Goal: Task Accomplishment & Management: Complete application form

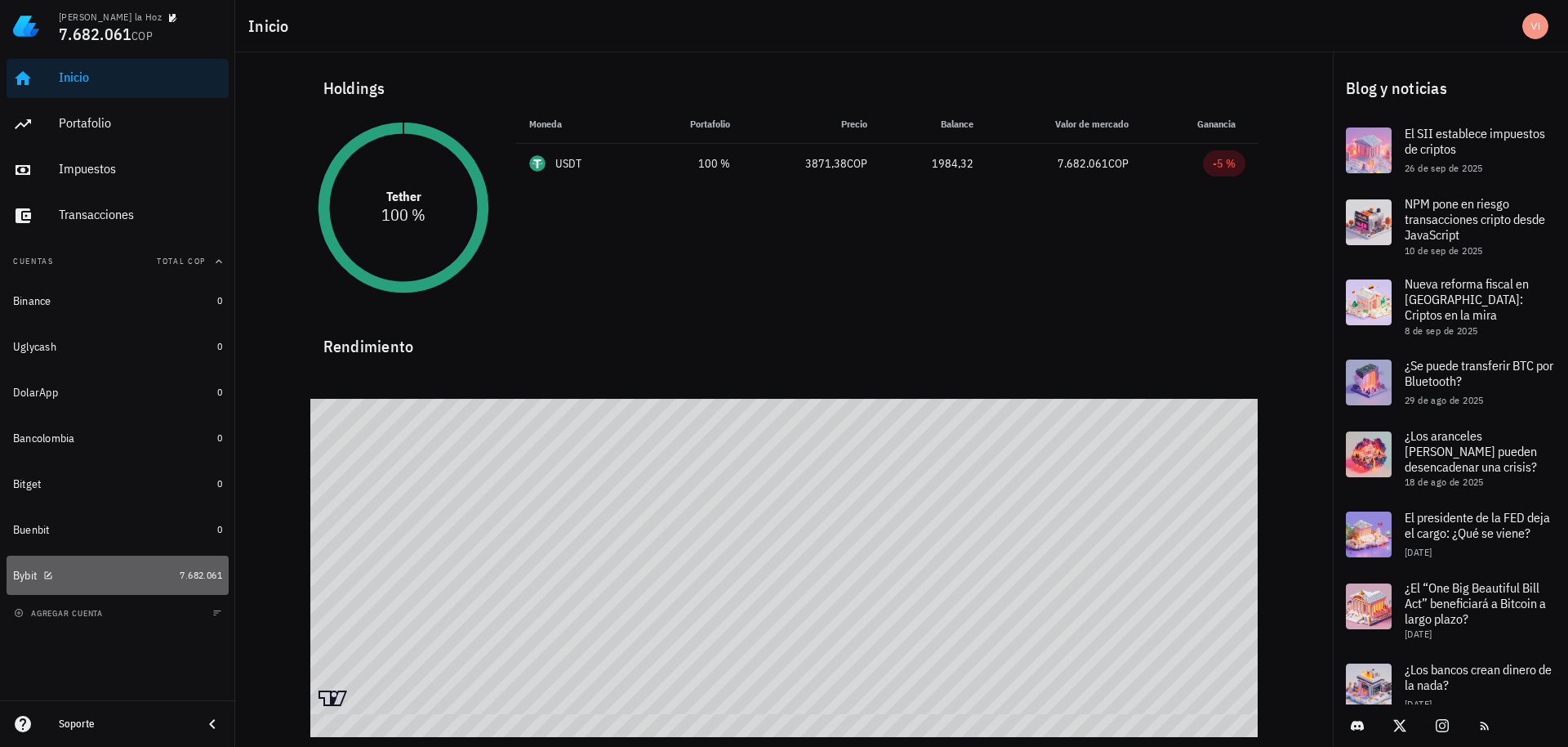
click at [135, 568] on div "Bybit" at bounding box center [93, 575] width 160 height 16
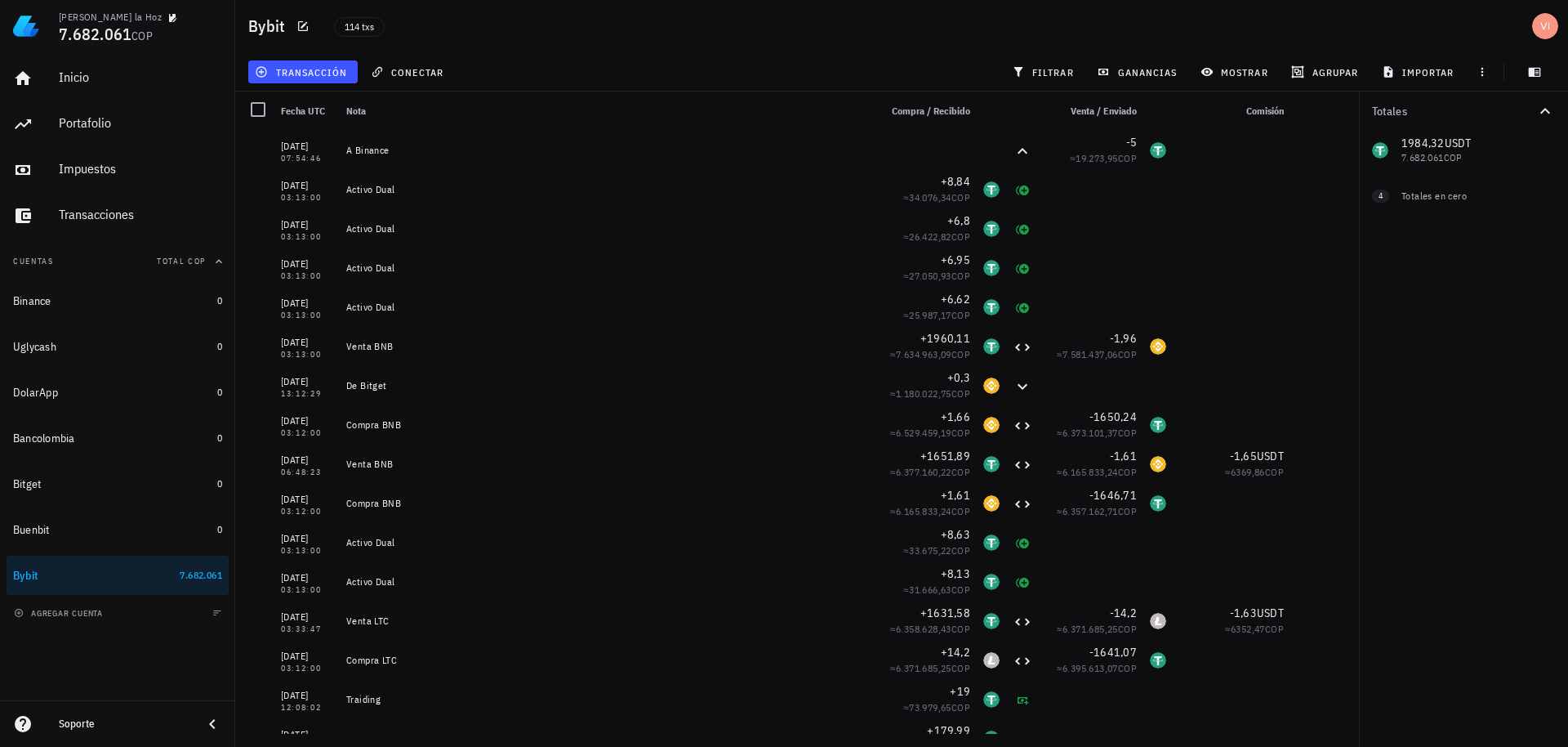
click at [422, 0] on div "Bybit 114 txs" at bounding box center [902, 26] width 1333 height 52
click at [308, 73] on span "transacción" at bounding box center [302, 72] width 89 height 13
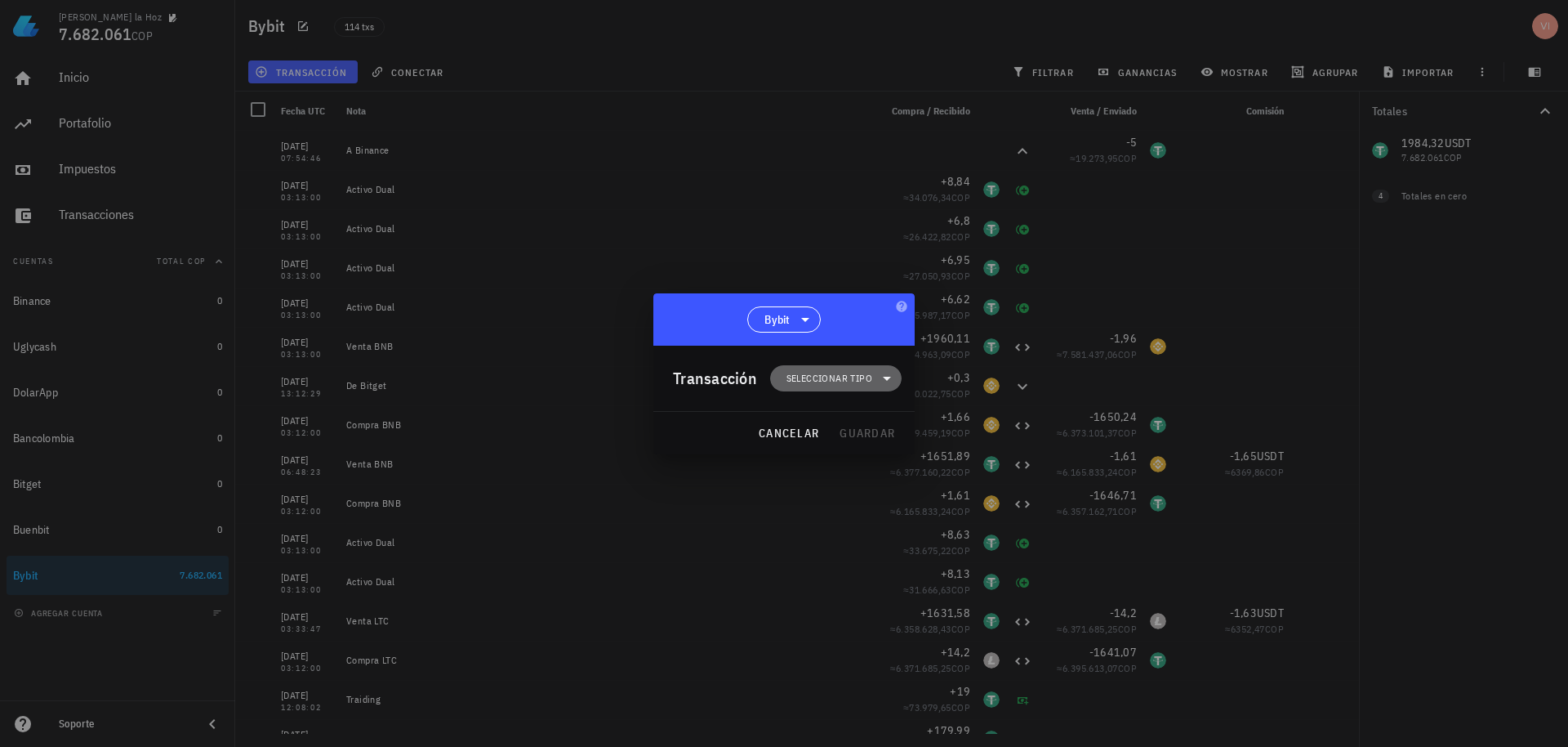
click at [878, 373] on icon at bounding box center [887, 378] width 19 height 19
click at [872, 447] on div "Ingreso" at bounding box center [845, 450] width 64 height 13
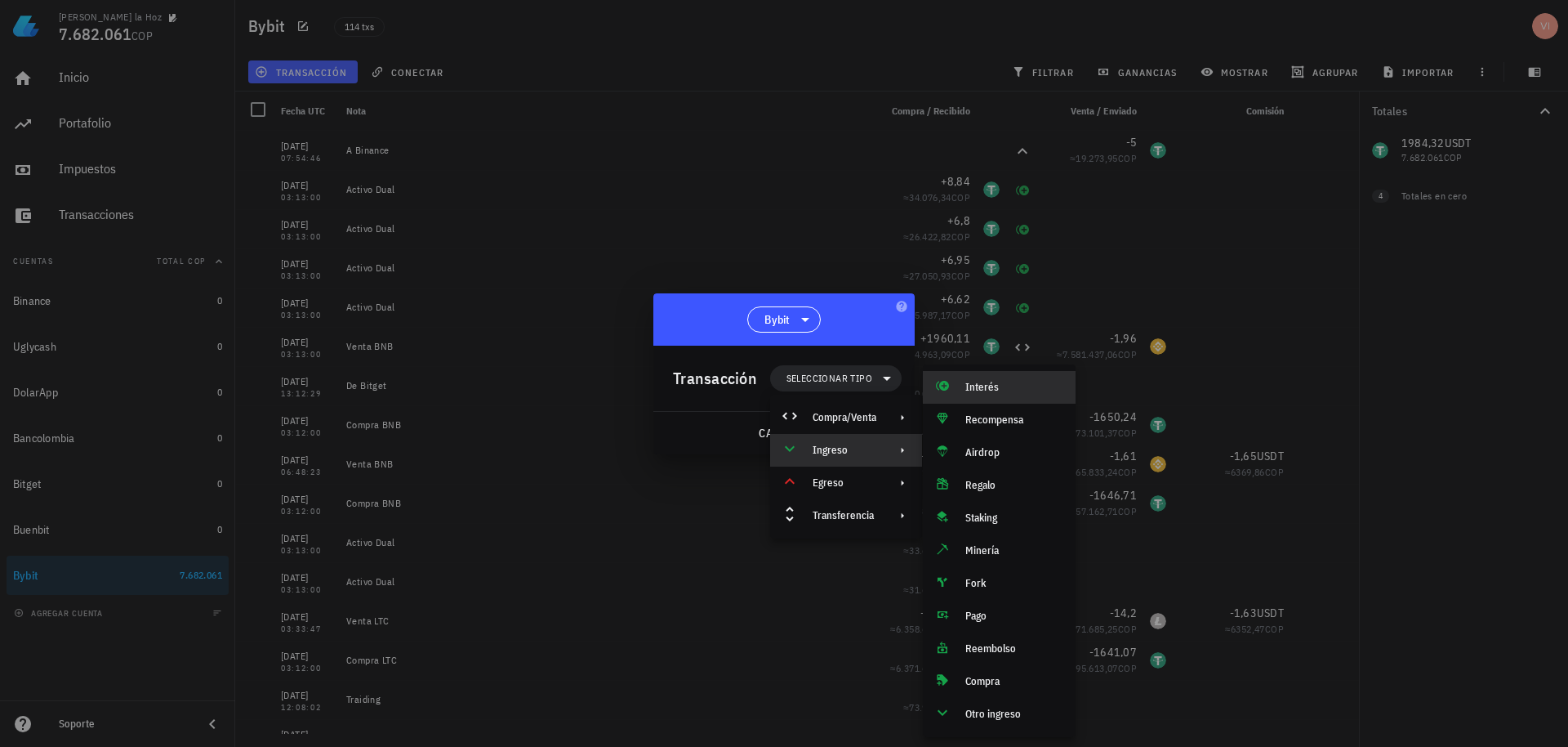
click at [996, 393] on div "Interés" at bounding box center [1014, 387] width 97 height 13
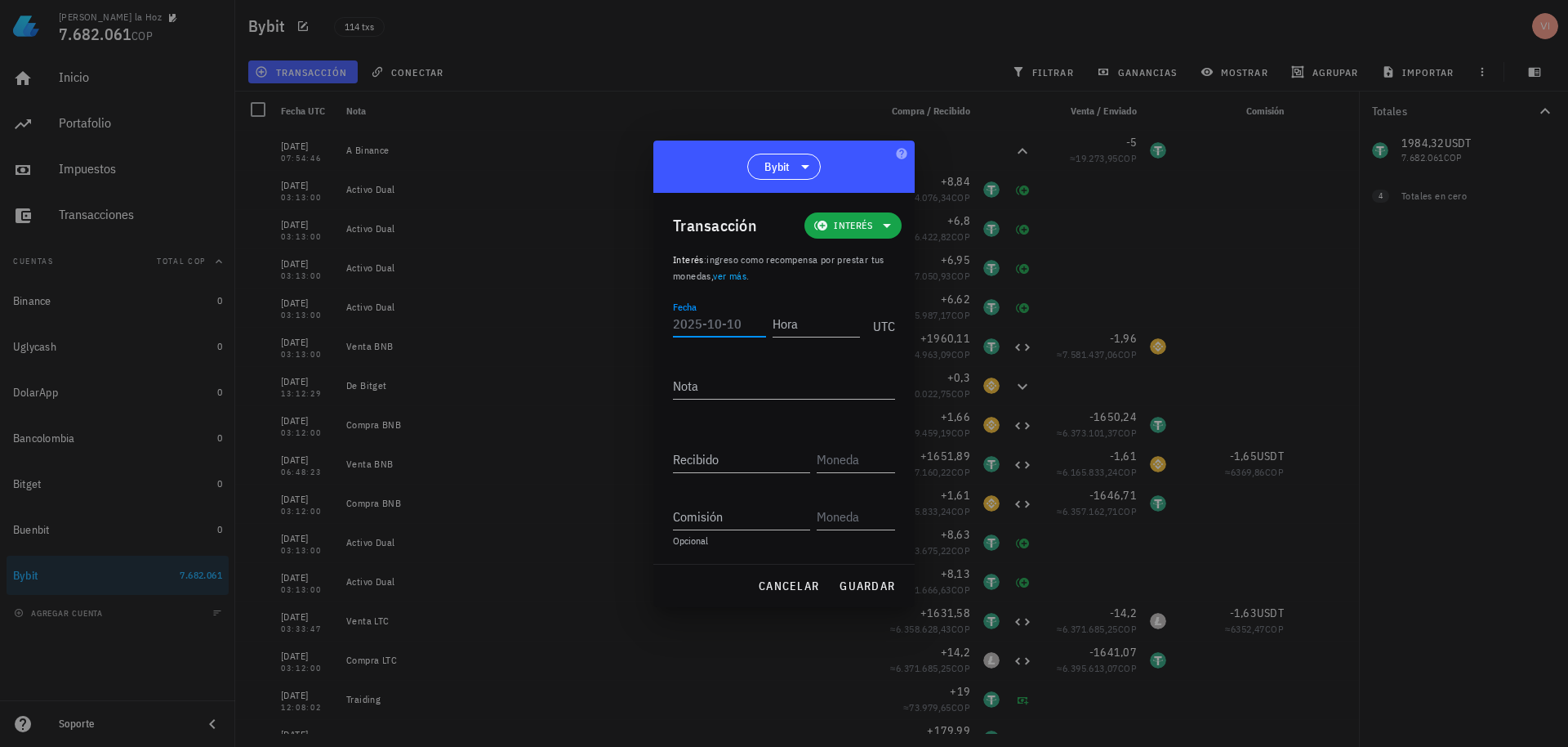
click at [713, 328] on input "Fecha" at bounding box center [719, 324] width 93 height 27
type input "[DATE]"
type input "03:13:00"
type textarea "Activo Dual"
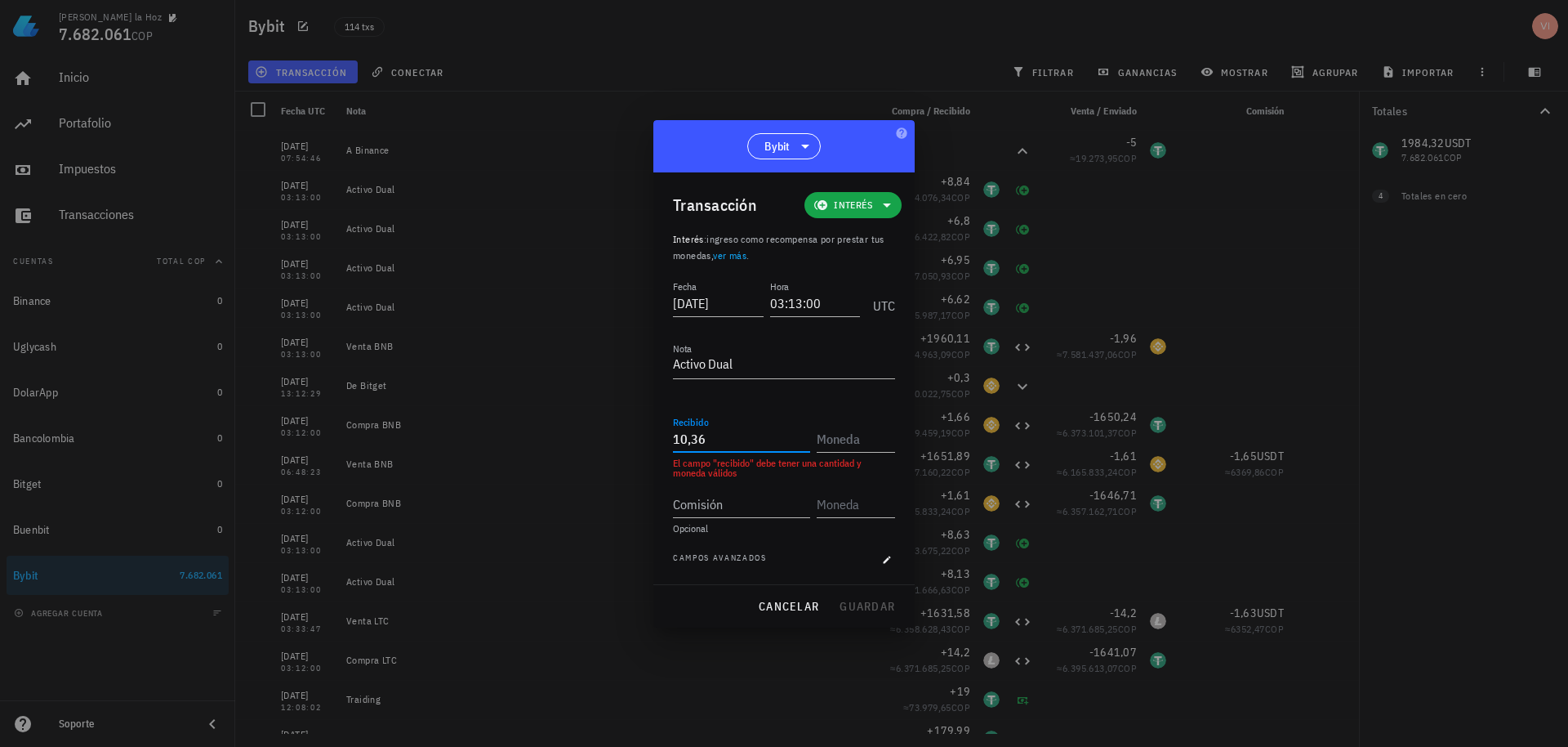
type input "10,36"
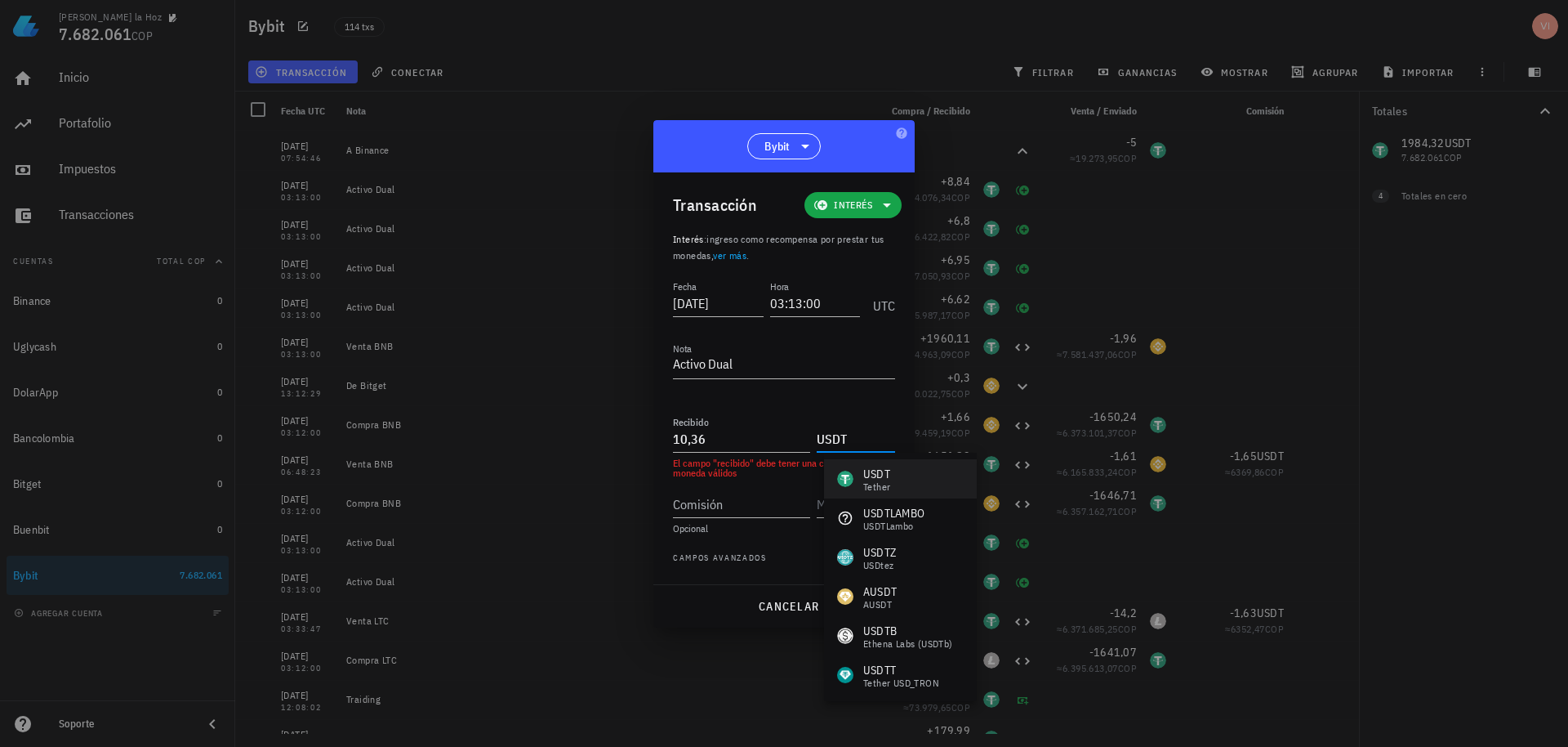
drag, startPoint x: 895, startPoint y: 501, endPoint x: 864, endPoint y: 485, distance: 34.9
click at [864, 485] on div "Tether" at bounding box center [877, 486] width 27 height 10
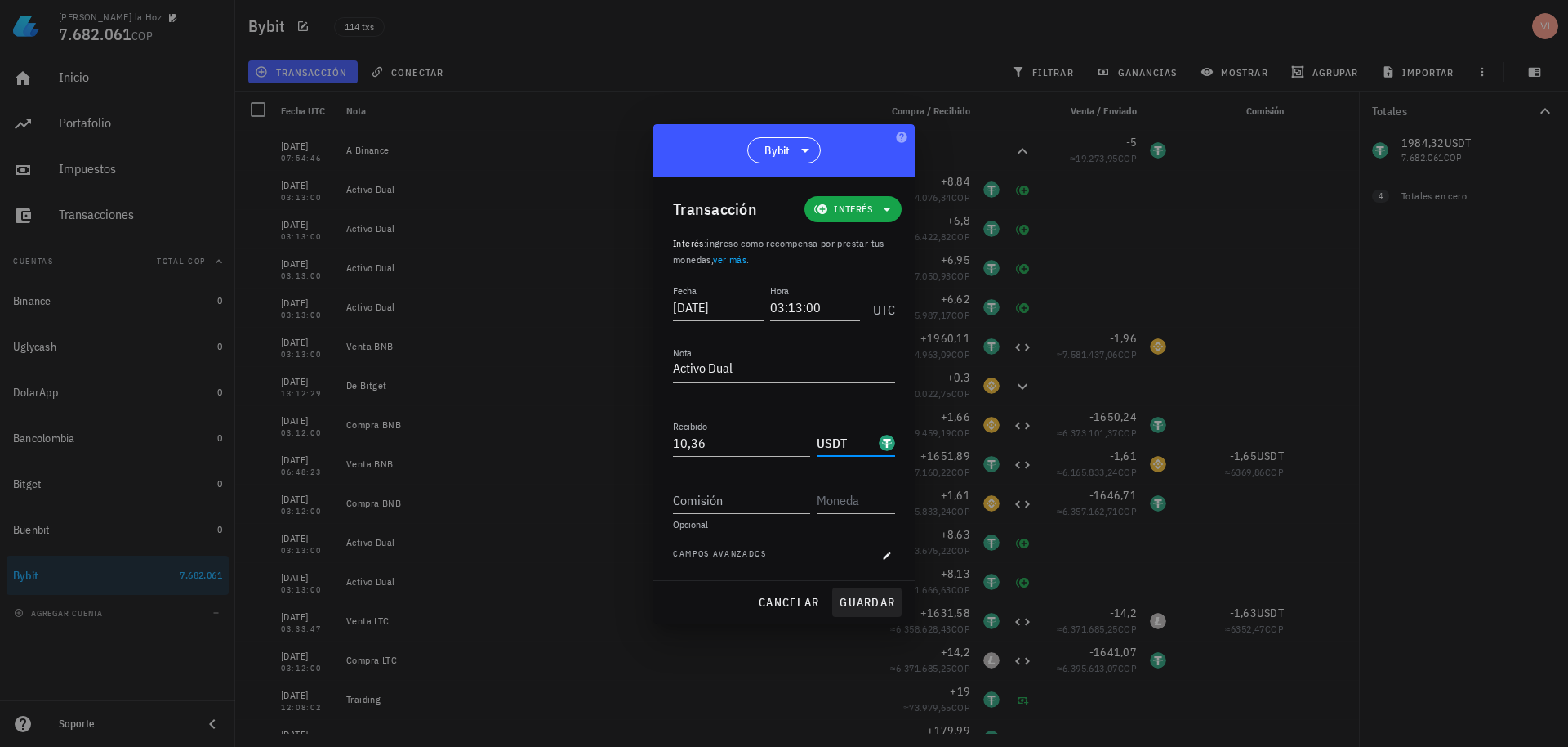
type input "USDT"
click at [843, 610] on button "guardar" at bounding box center [867, 602] width 70 height 29
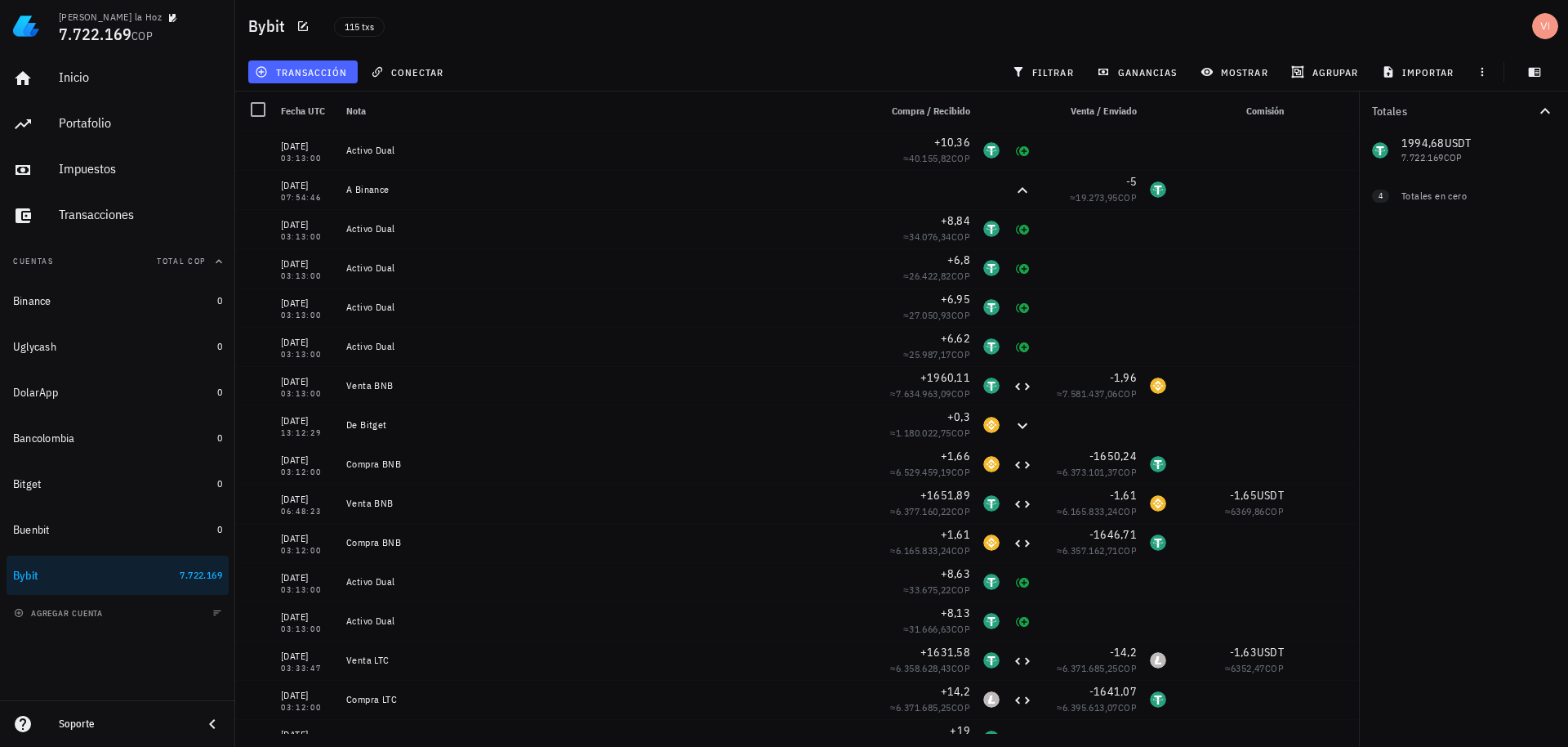
click at [319, 71] on span "transacción" at bounding box center [302, 72] width 89 height 13
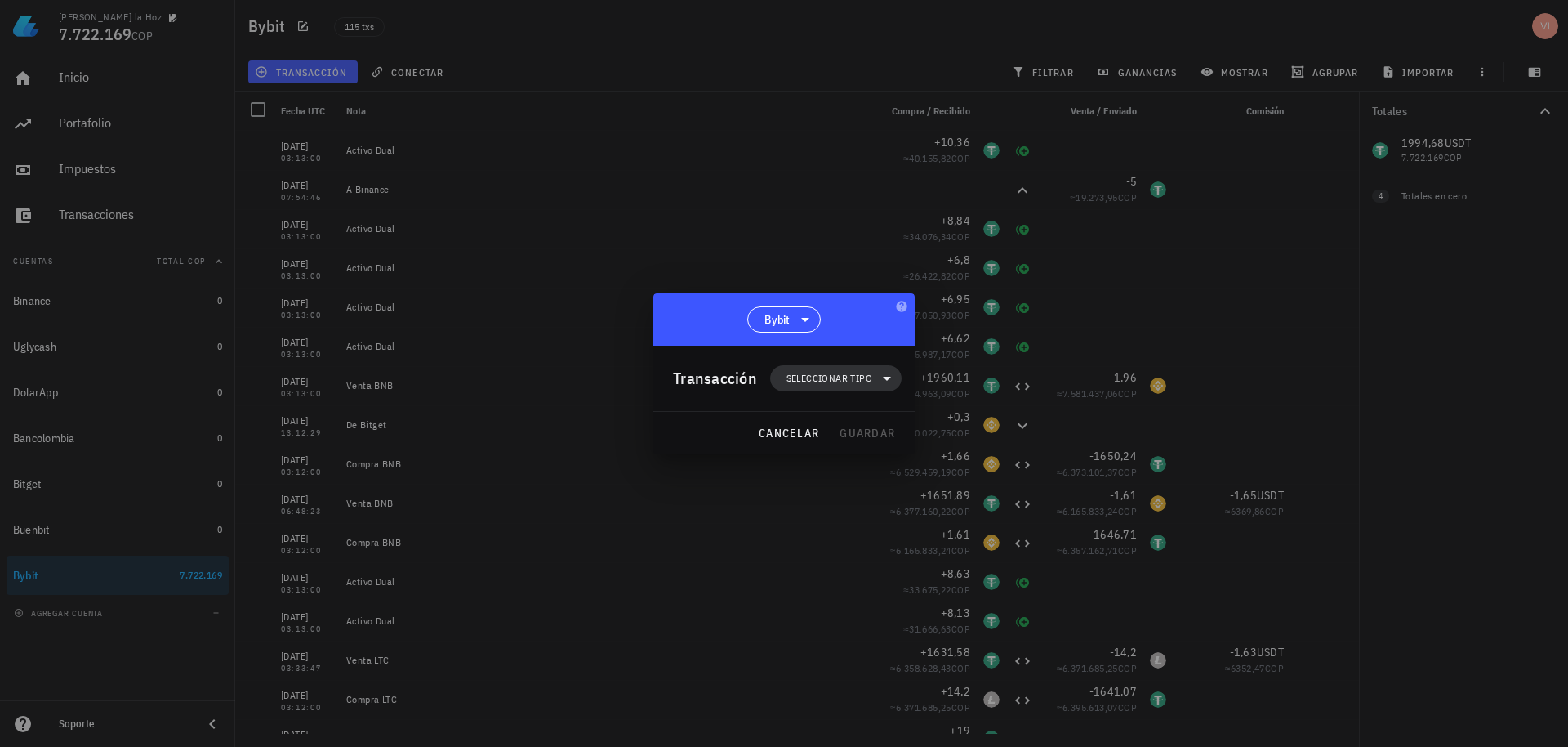
click at [848, 372] on span "Seleccionar tipo" at bounding box center [829, 378] width 86 height 16
click at [831, 514] on div "Transferencia" at bounding box center [845, 515] width 64 height 13
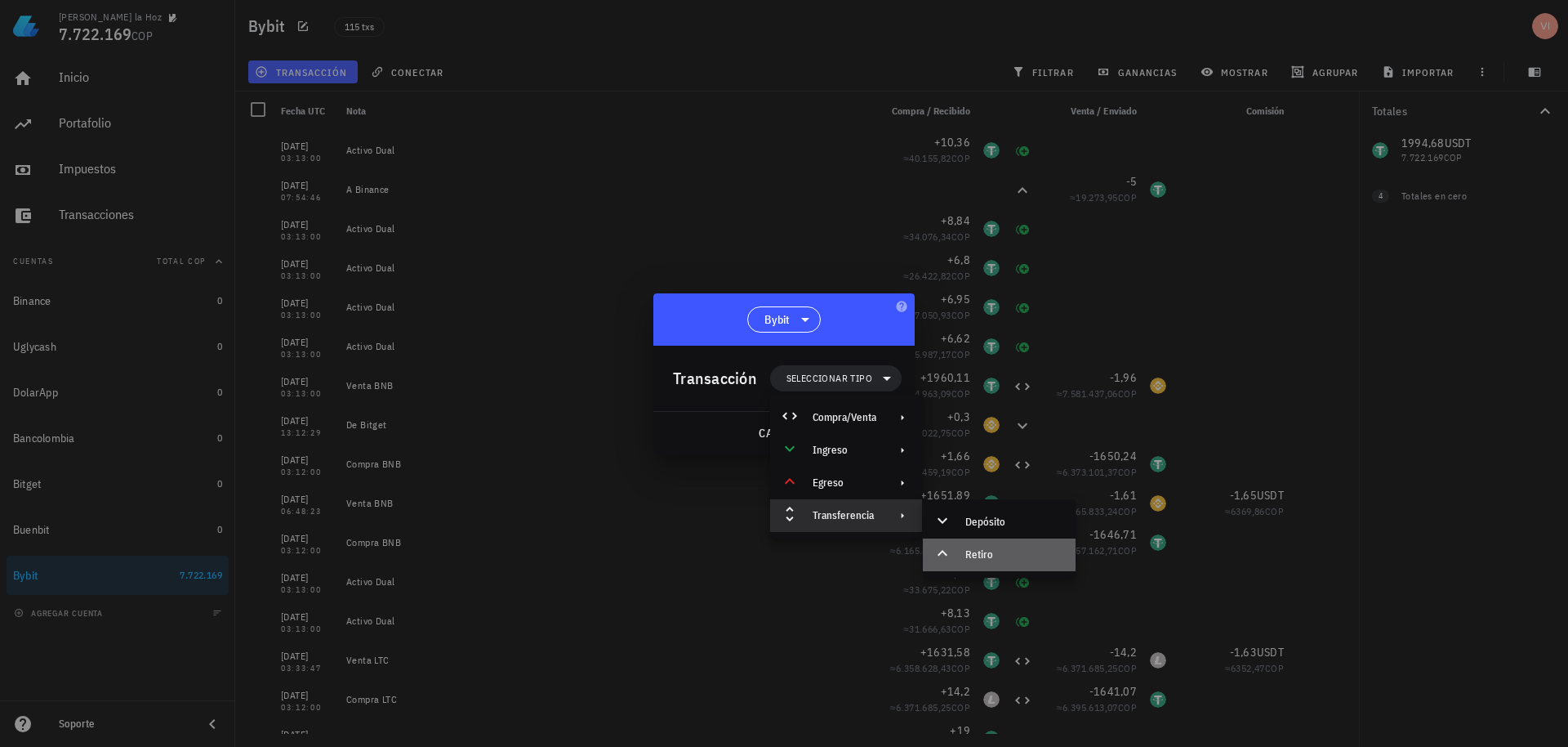
click at [1008, 548] on div "Retiro" at bounding box center [1014, 554] width 97 height 13
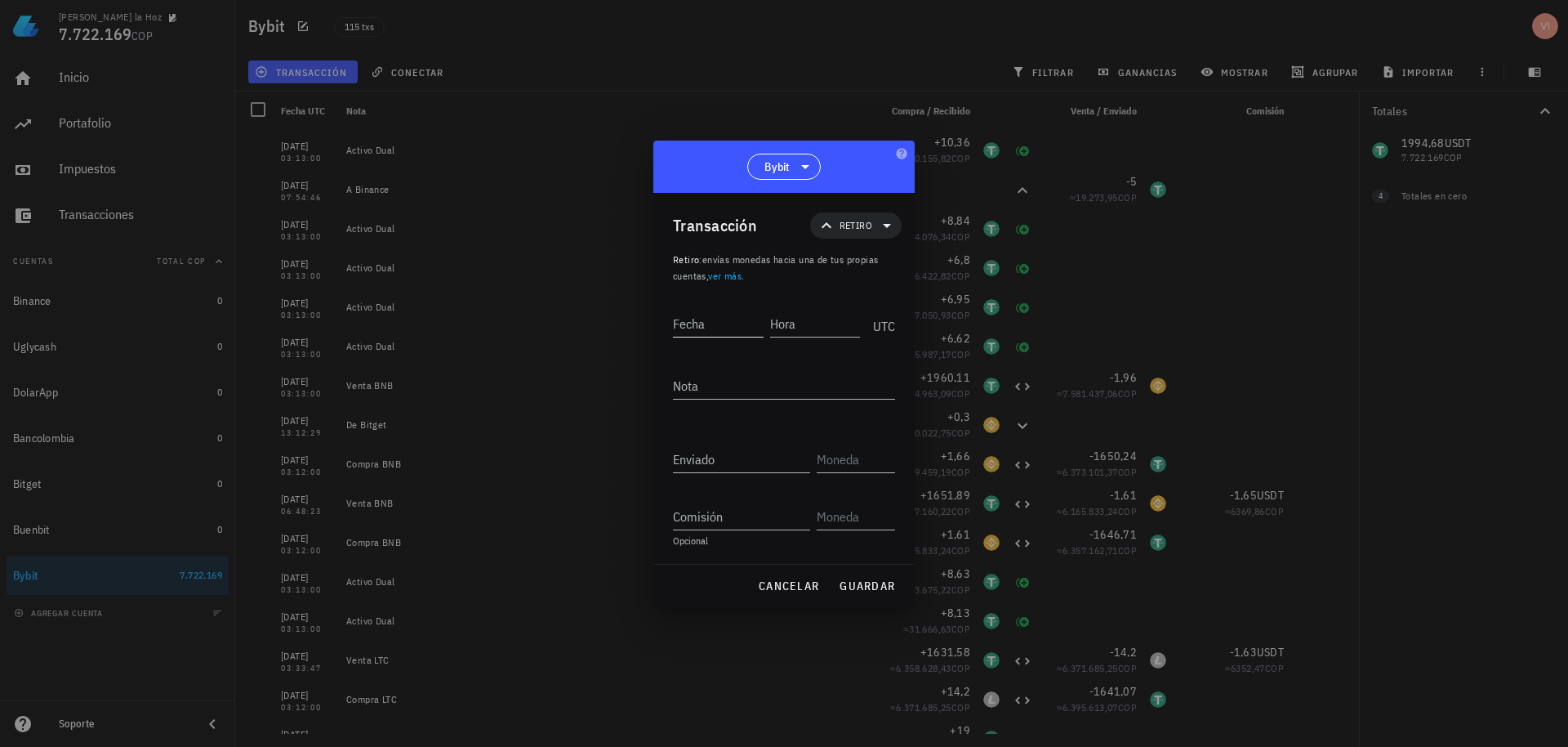
click at [710, 338] on div "Fecha" at bounding box center [722, 321] width 97 height 41
click at [746, 326] on input "Fecha" at bounding box center [719, 324] width 91 height 27
click at [726, 328] on input "Fecha" at bounding box center [719, 324] width 91 height 27
type input "[DATE]"
click at [837, 321] on input "Hora" at bounding box center [816, 324] width 91 height 27
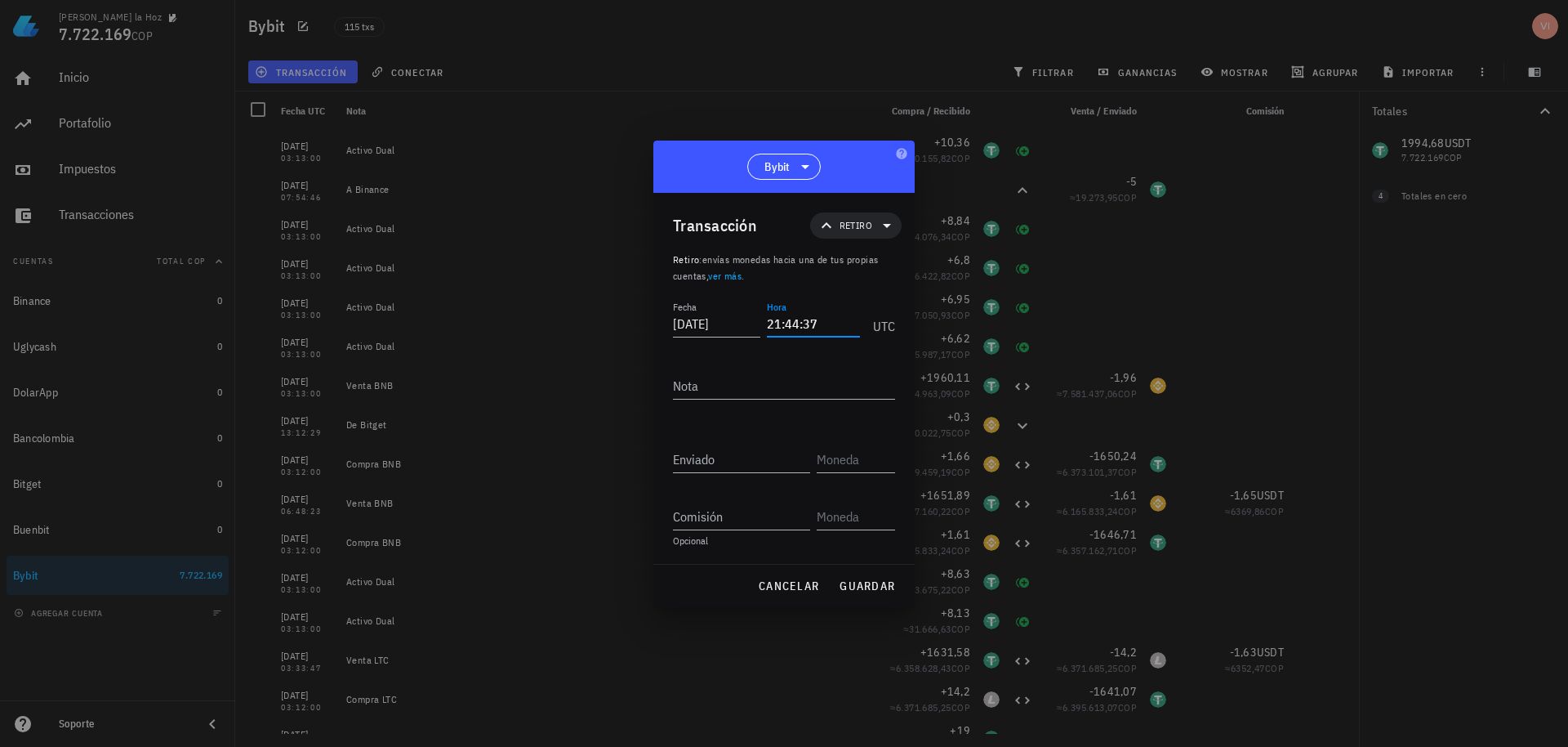
drag, startPoint x: 821, startPoint y: 318, endPoint x: 805, endPoint y: 323, distance: 16.8
click at [803, 324] on input "21:44:37" at bounding box center [813, 324] width 93 height 27
click at [847, 316] on input "21:44:37" at bounding box center [813, 324] width 93 height 27
type input "21:44:23"
type textarea "D"
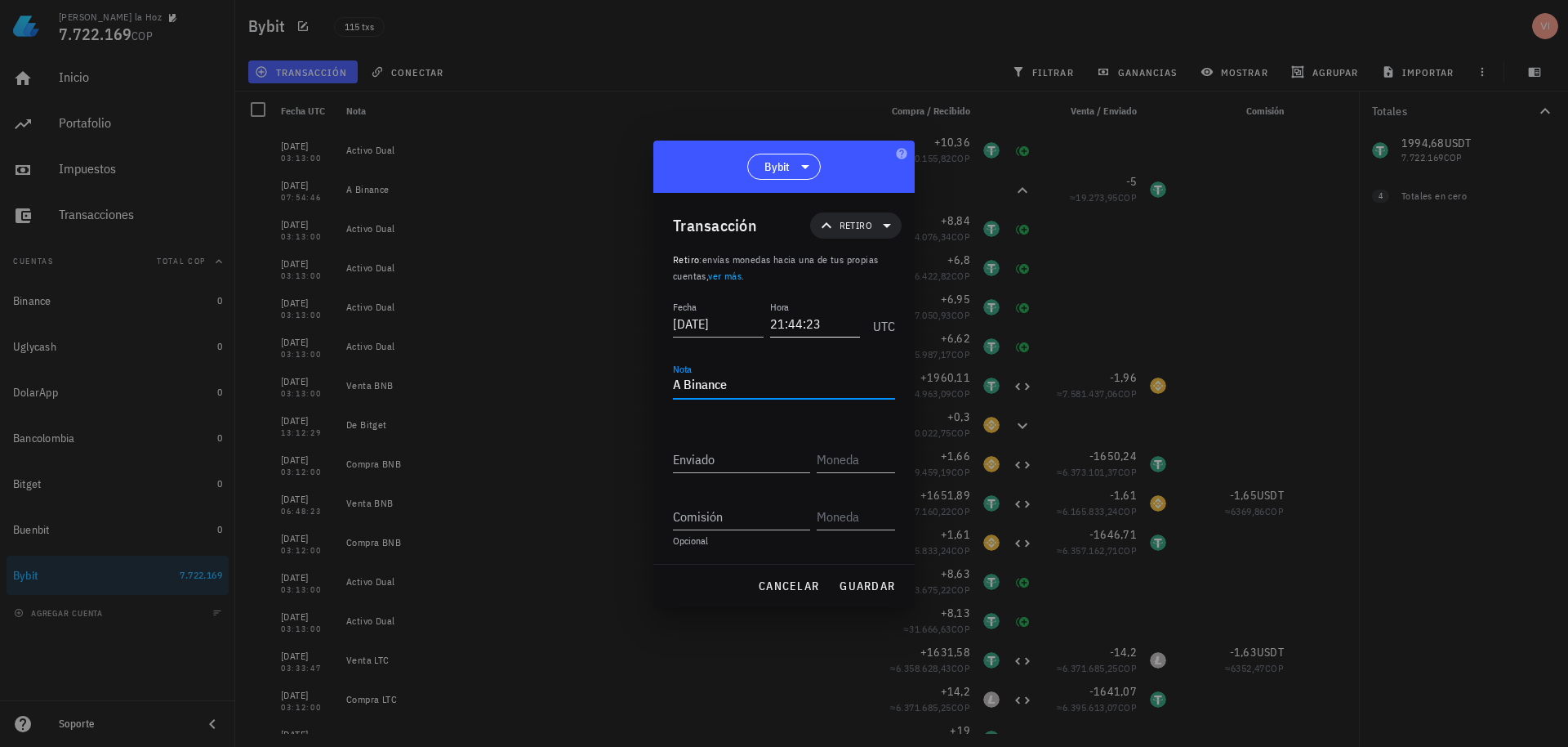
type textarea "A Binance"
type input "0"
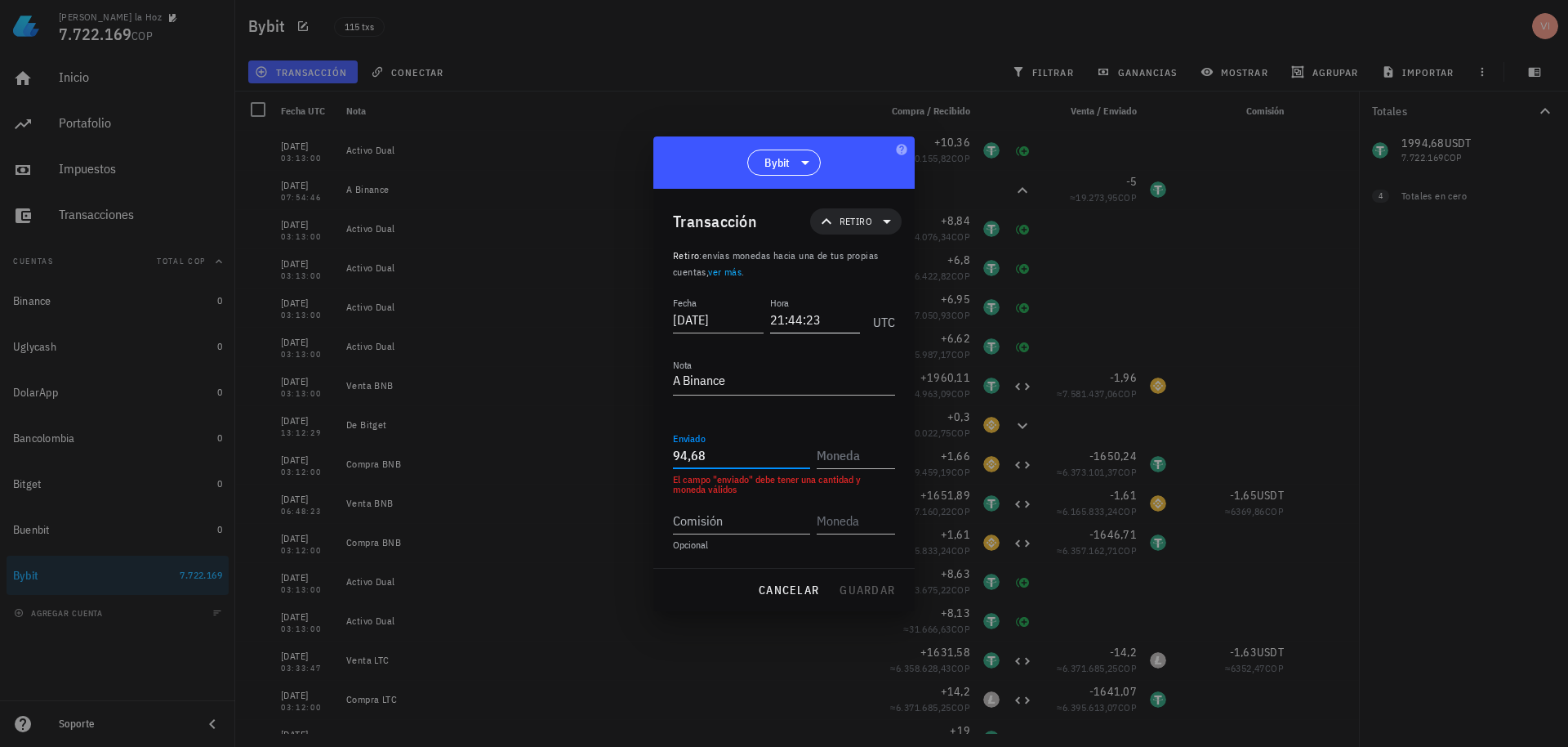
type input "94,68"
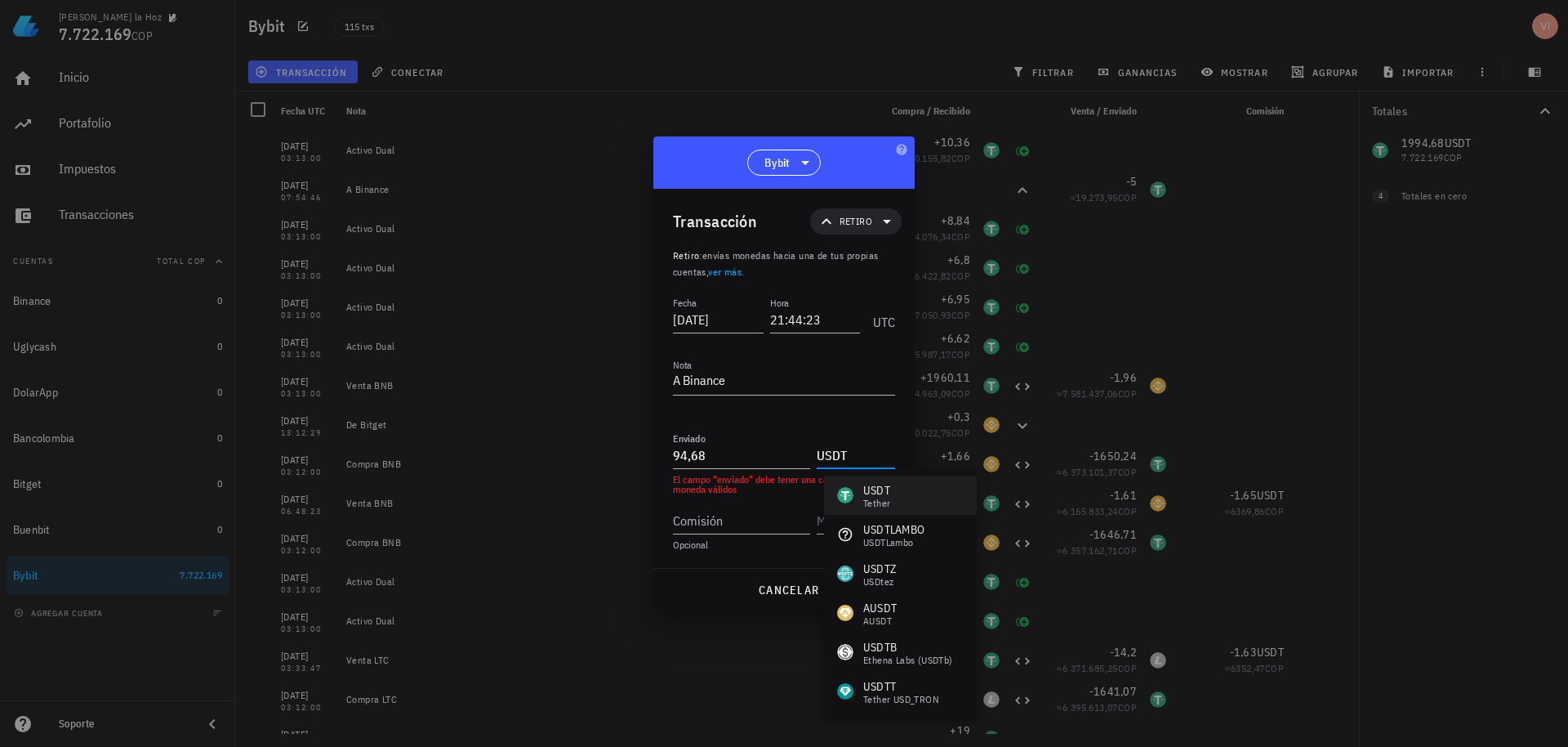
click at [846, 486] on div "USDT Tether" at bounding box center [864, 495] width 53 height 27
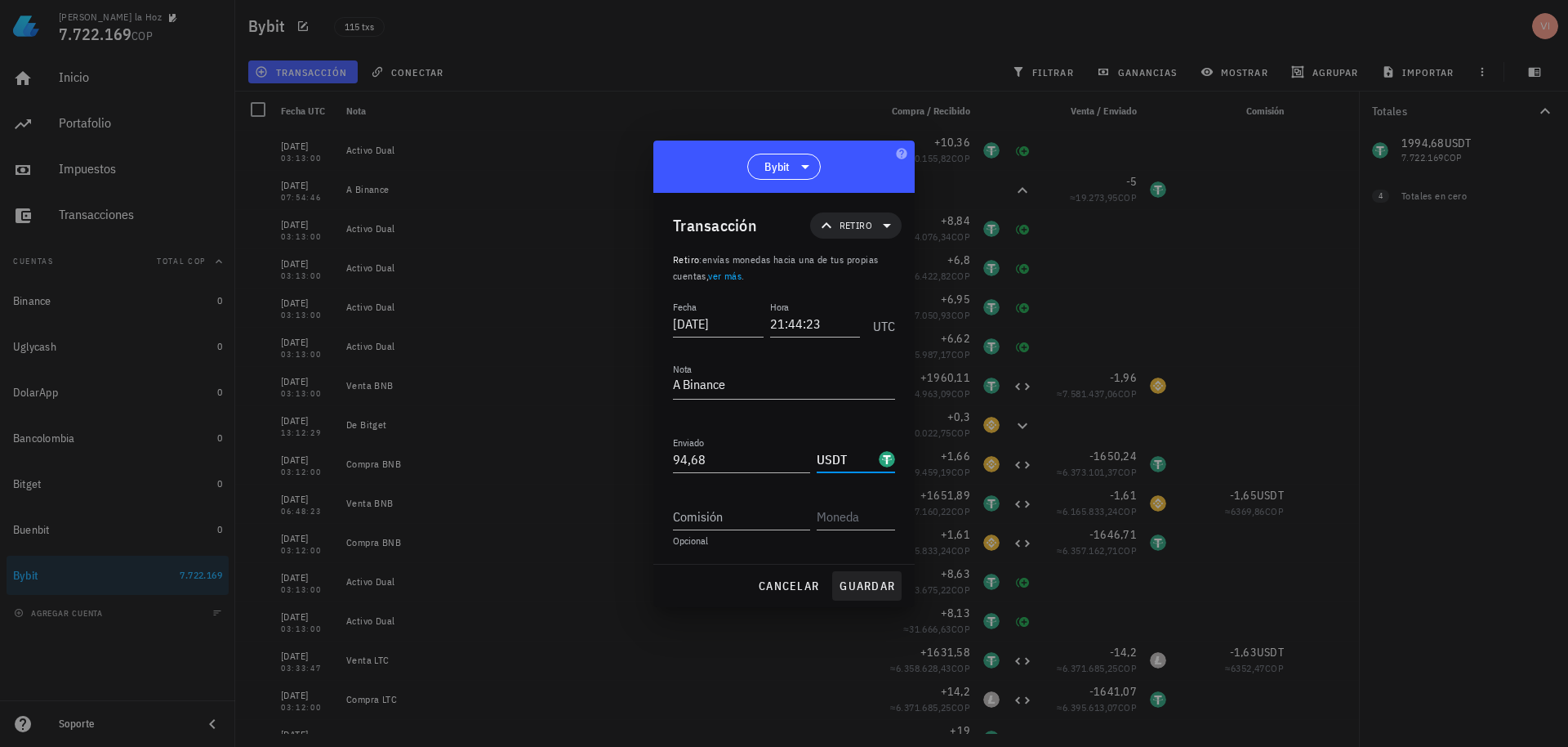
type input "USDT"
click at [841, 582] on span "guardar" at bounding box center [867, 585] width 57 height 15
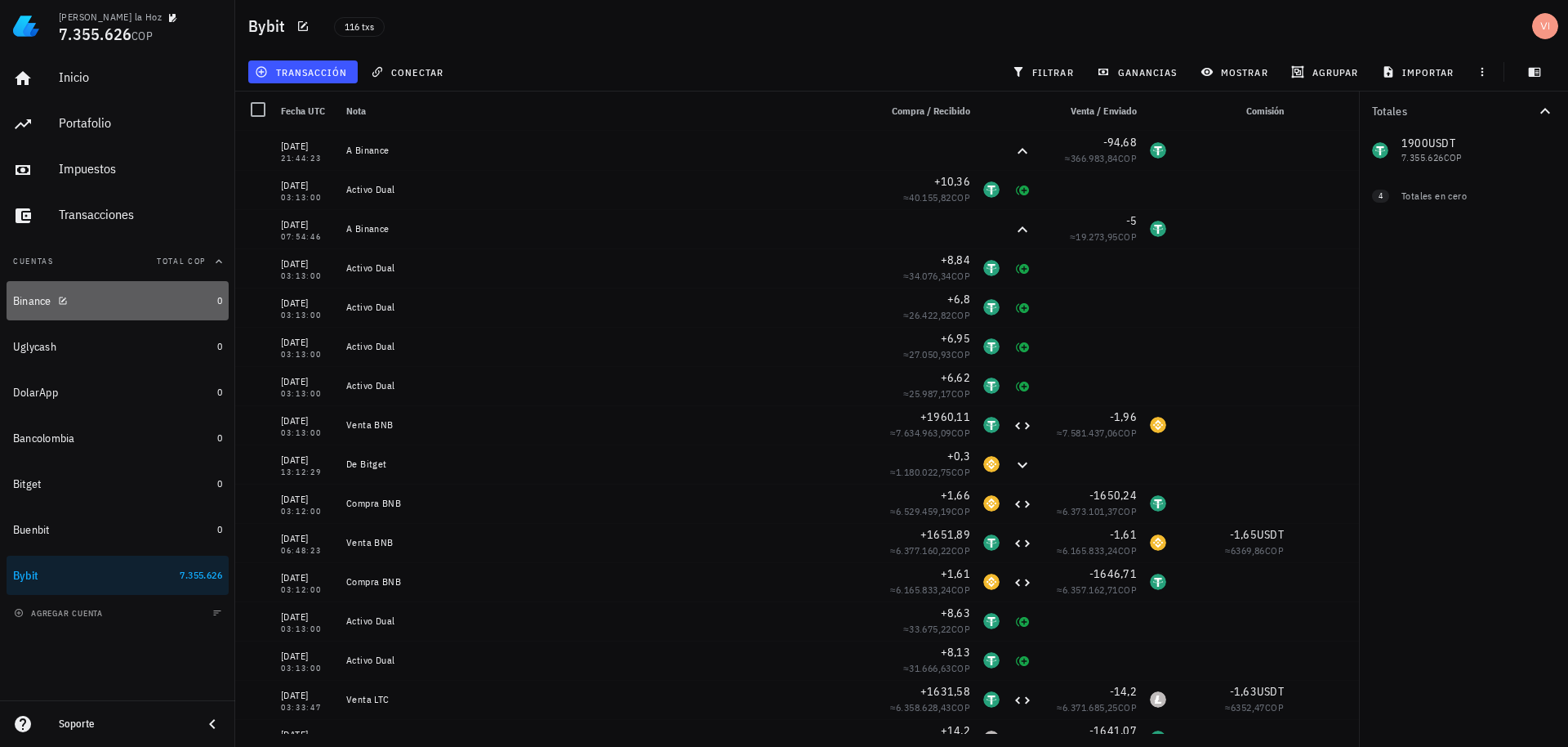
click at [134, 307] on div "Binance" at bounding box center [112, 301] width 198 height 16
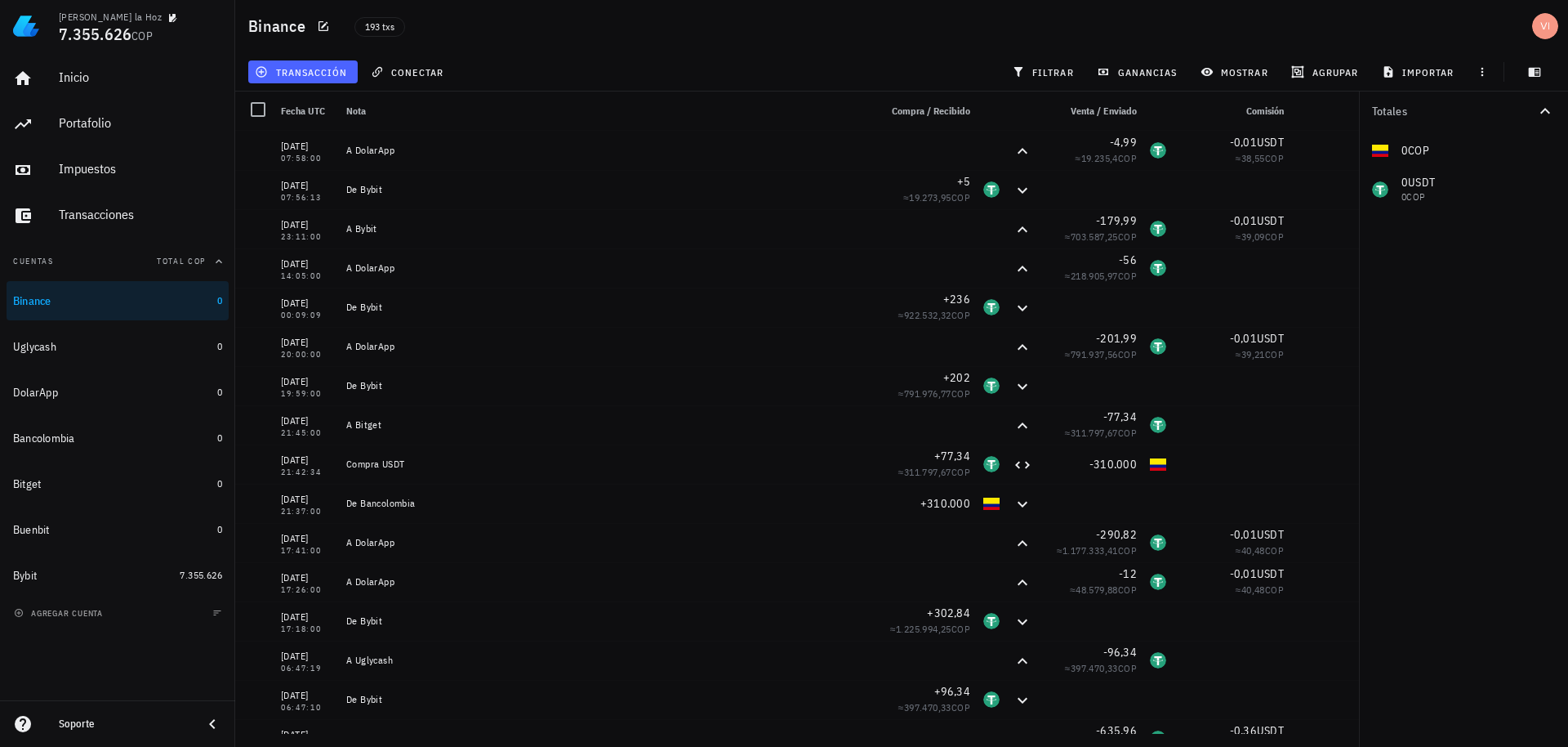
click at [311, 71] on span "transacción" at bounding box center [302, 72] width 89 height 13
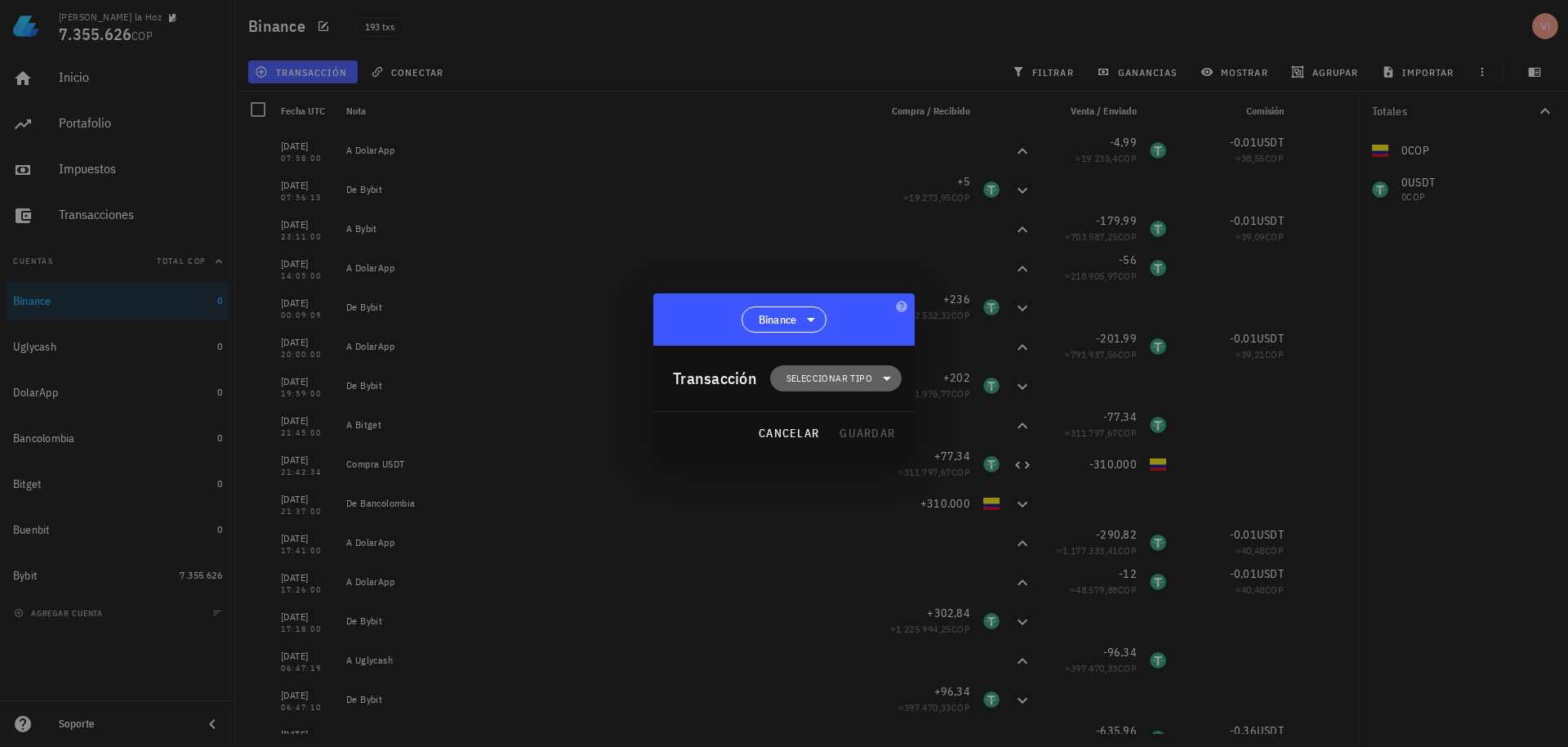
click at [841, 376] on span "Seleccionar tipo" at bounding box center [829, 378] width 86 height 16
click at [841, 526] on div "Transferencia" at bounding box center [847, 515] width 152 height 33
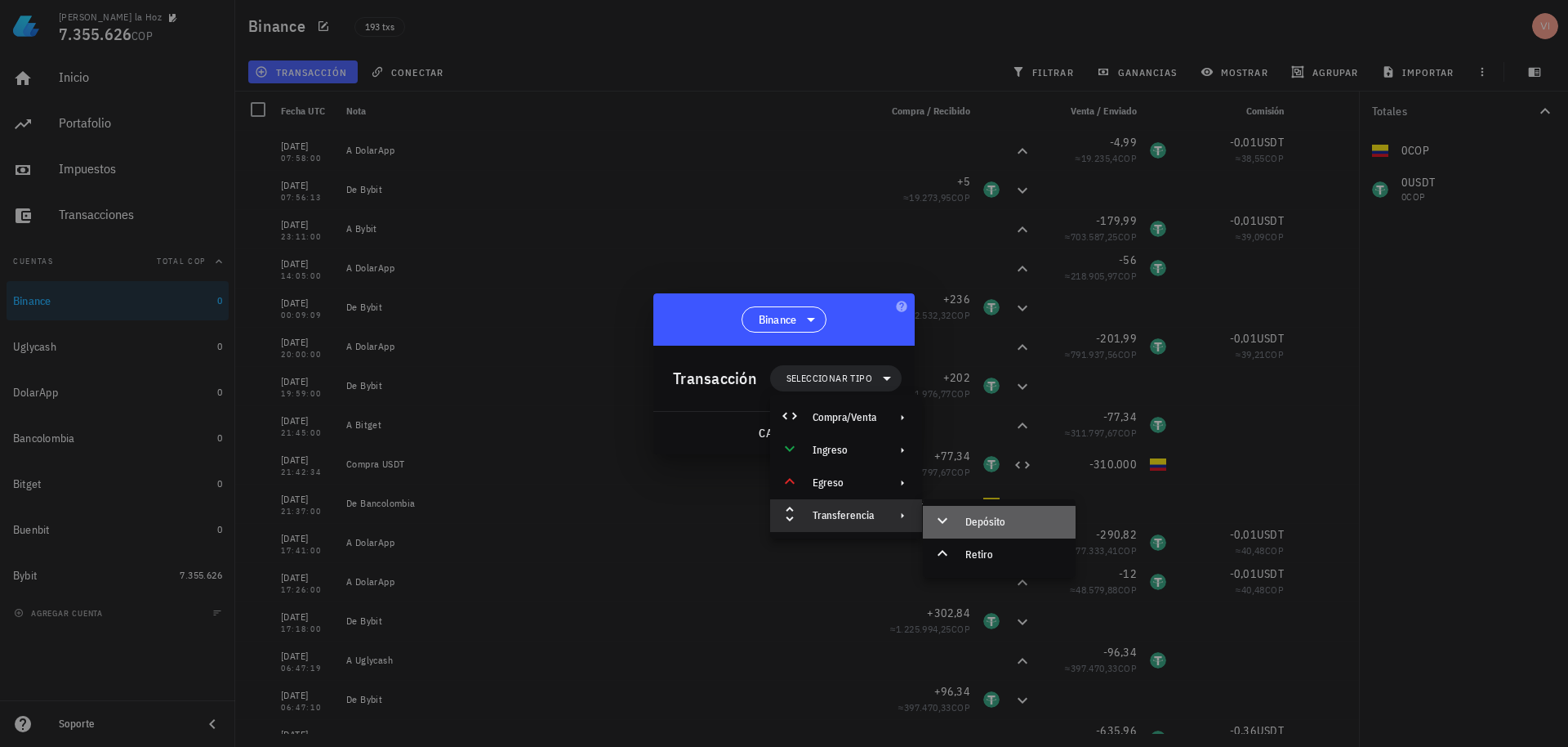
click at [976, 529] on div "Depósito" at bounding box center [999, 522] width 153 height 33
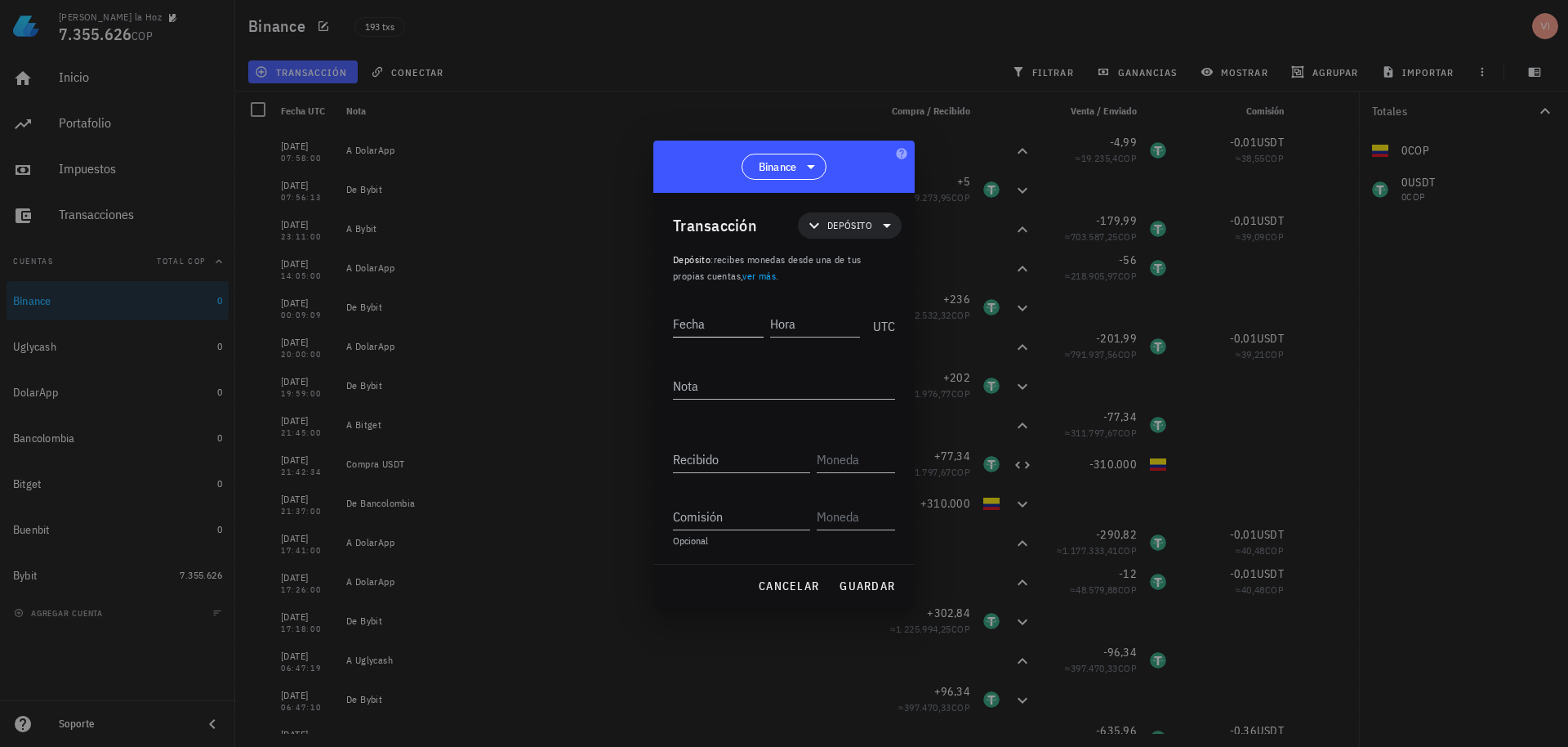
click at [712, 321] on input "Fecha" at bounding box center [719, 324] width 91 height 27
type input "[DATE]"
type input "04:45:34"
type textarea "De Bybit"
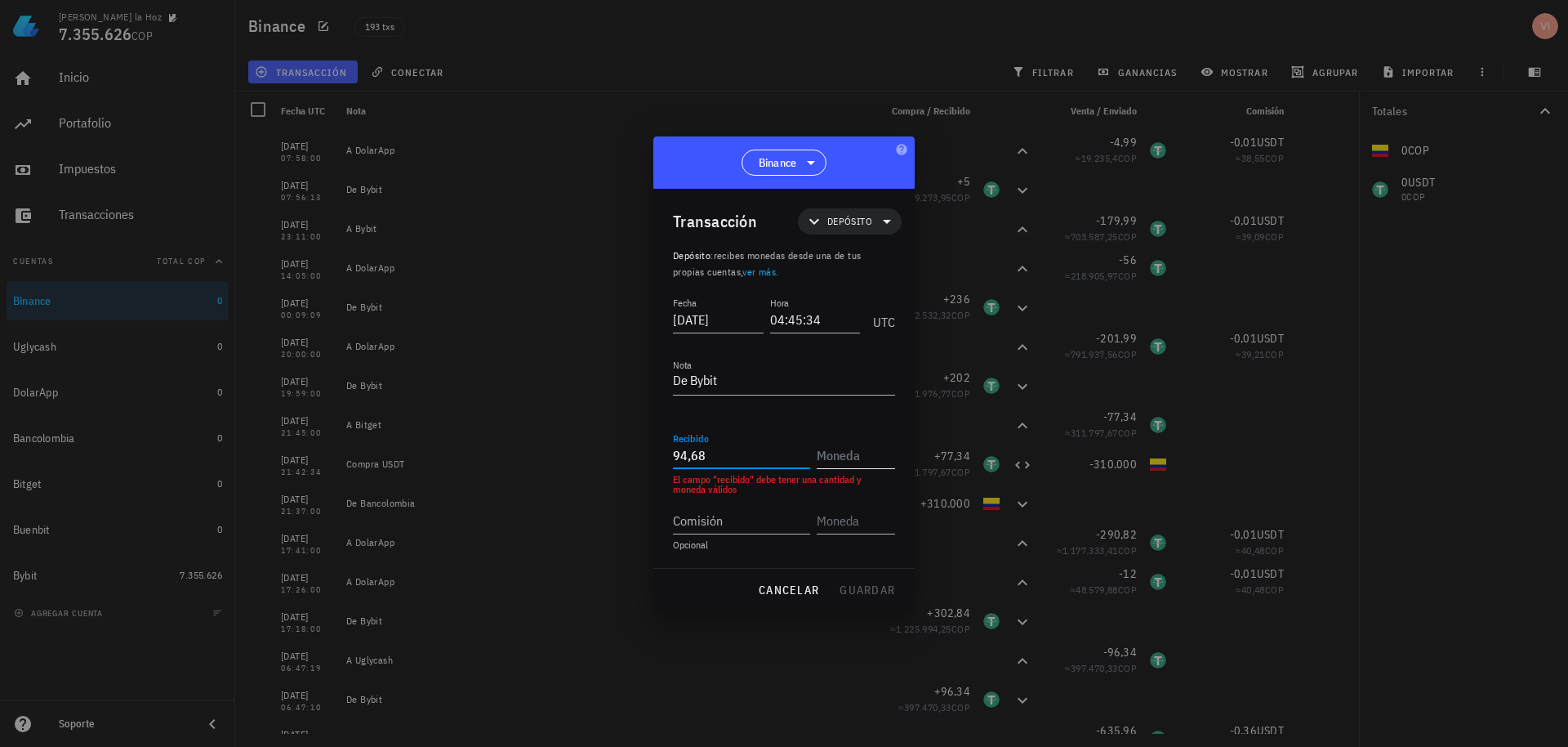
type input "94,68"
click at [850, 463] on input "text" at bounding box center [854, 455] width 75 height 27
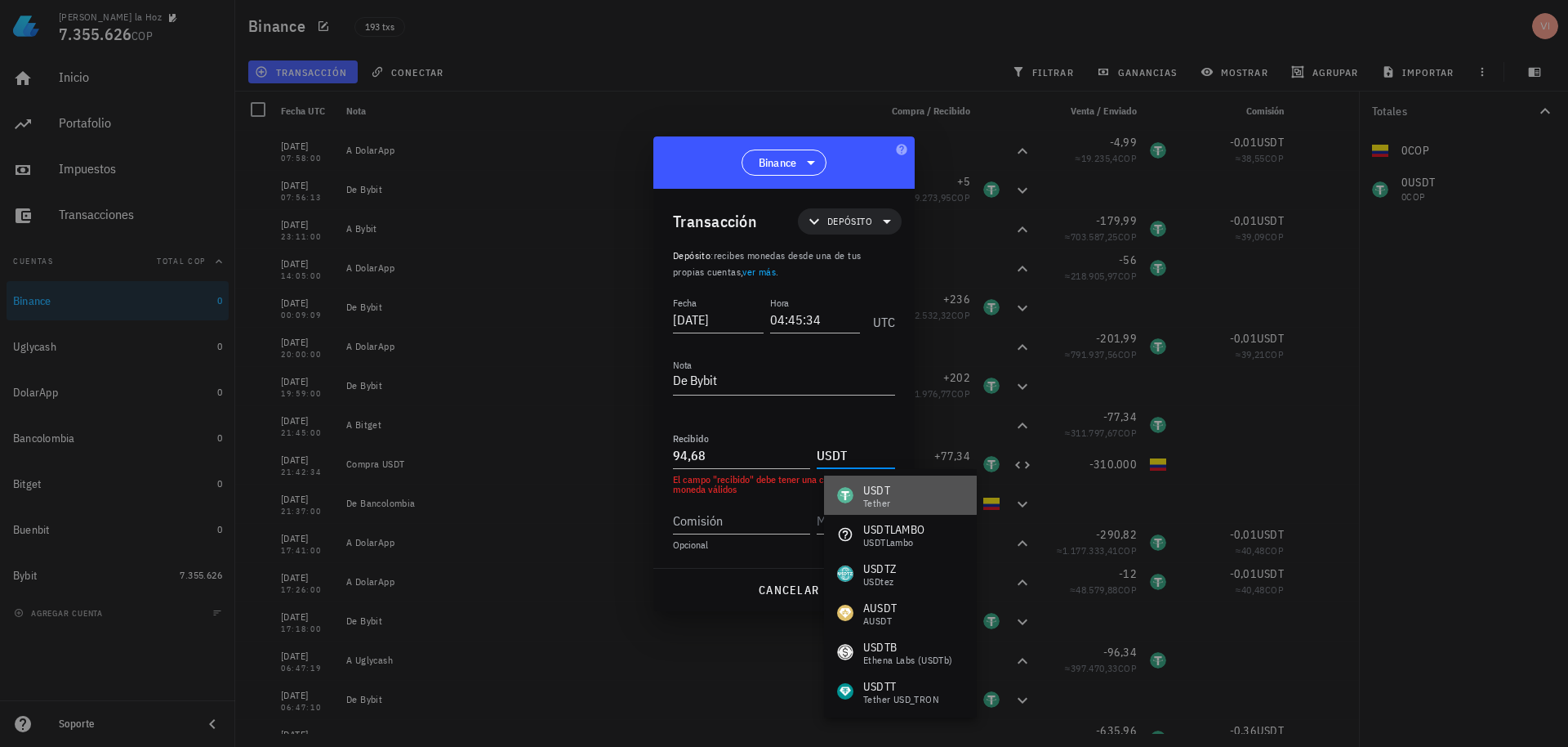
click at [892, 496] on div "USDT Tether" at bounding box center [901, 495] width 153 height 39
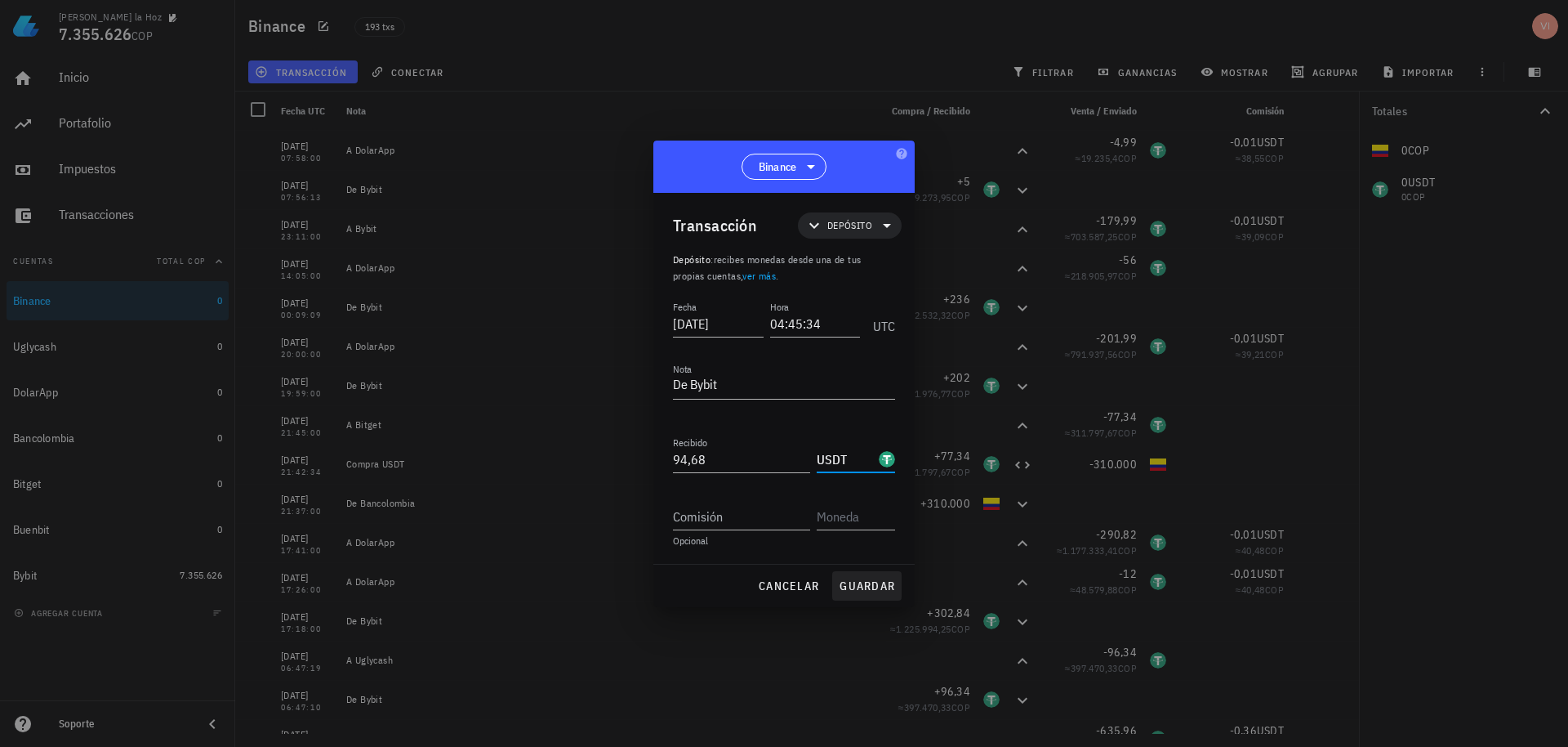
type input "USDT"
click at [888, 586] on span "guardar" at bounding box center [867, 585] width 57 height 15
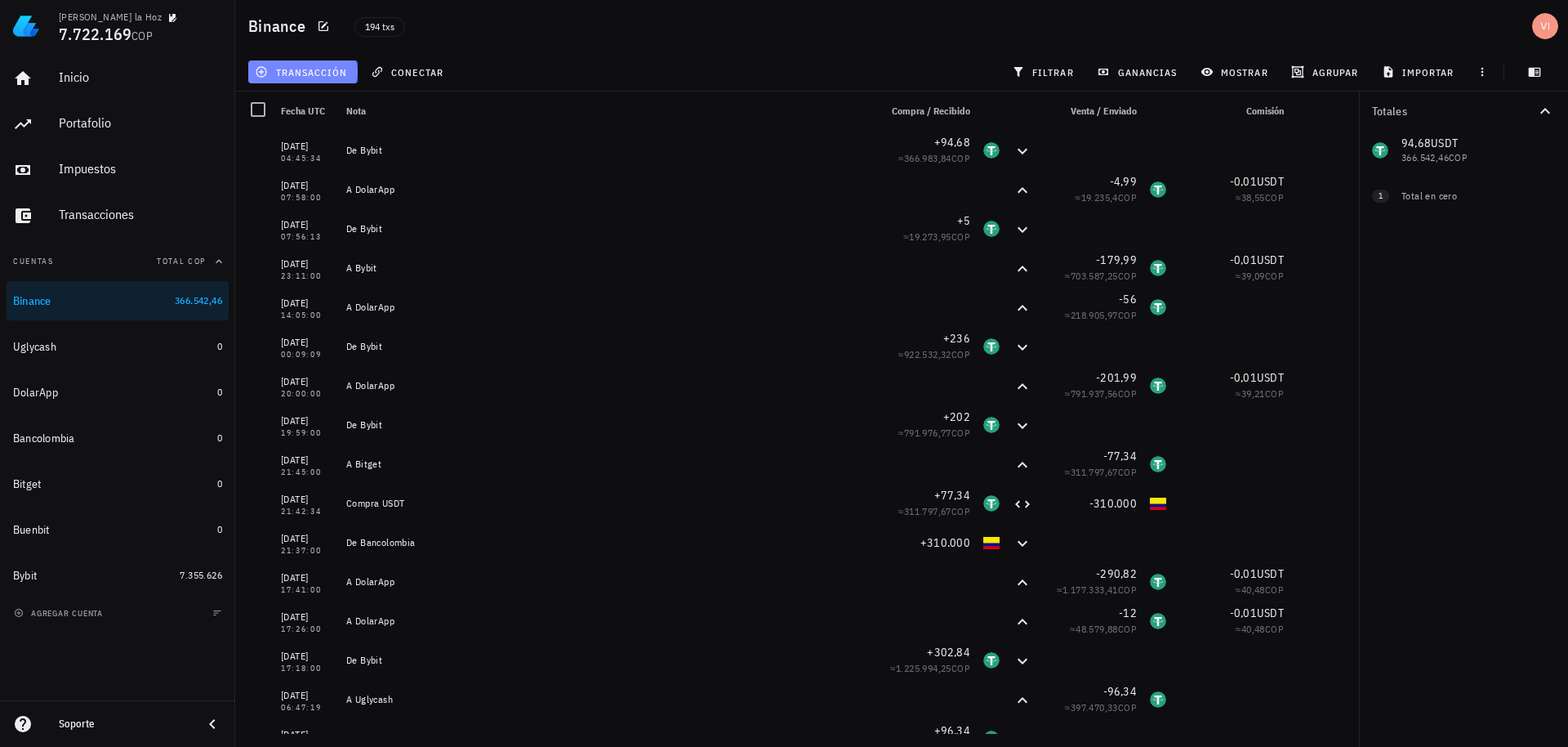
click at [306, 75] on span "transacción" at bounding box center [302, 72] width 89 height 13
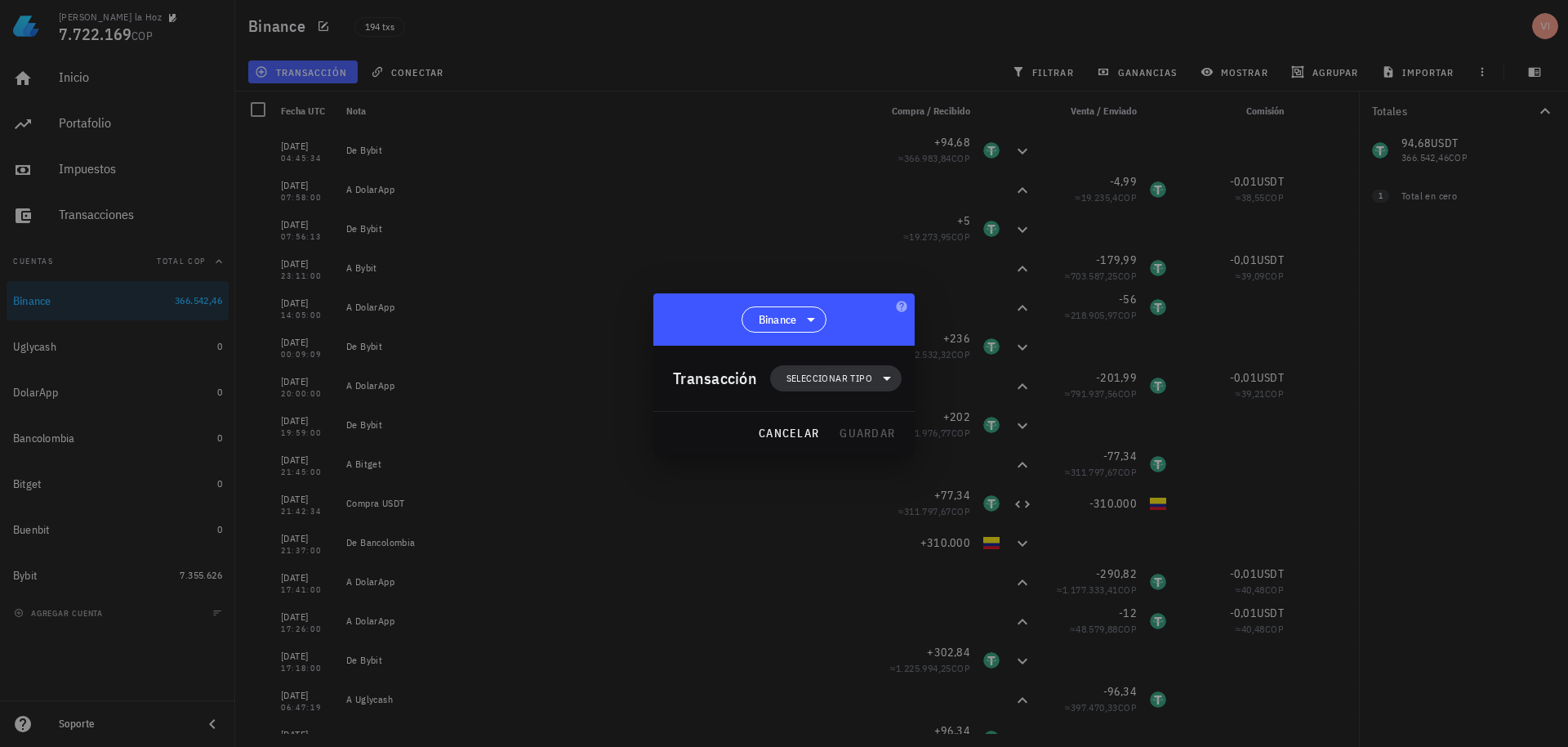
click at [812, 377] on span "Seleccionar tipo" at bounding box center [829, 378] width 86 height 16
click at [859, 508] on div "Transferencia" at bounding box center [847, 515] width 152 height 33
click at [993, 559] on div "Retiro" at bounding box center [1014, 554] width 97 height 13
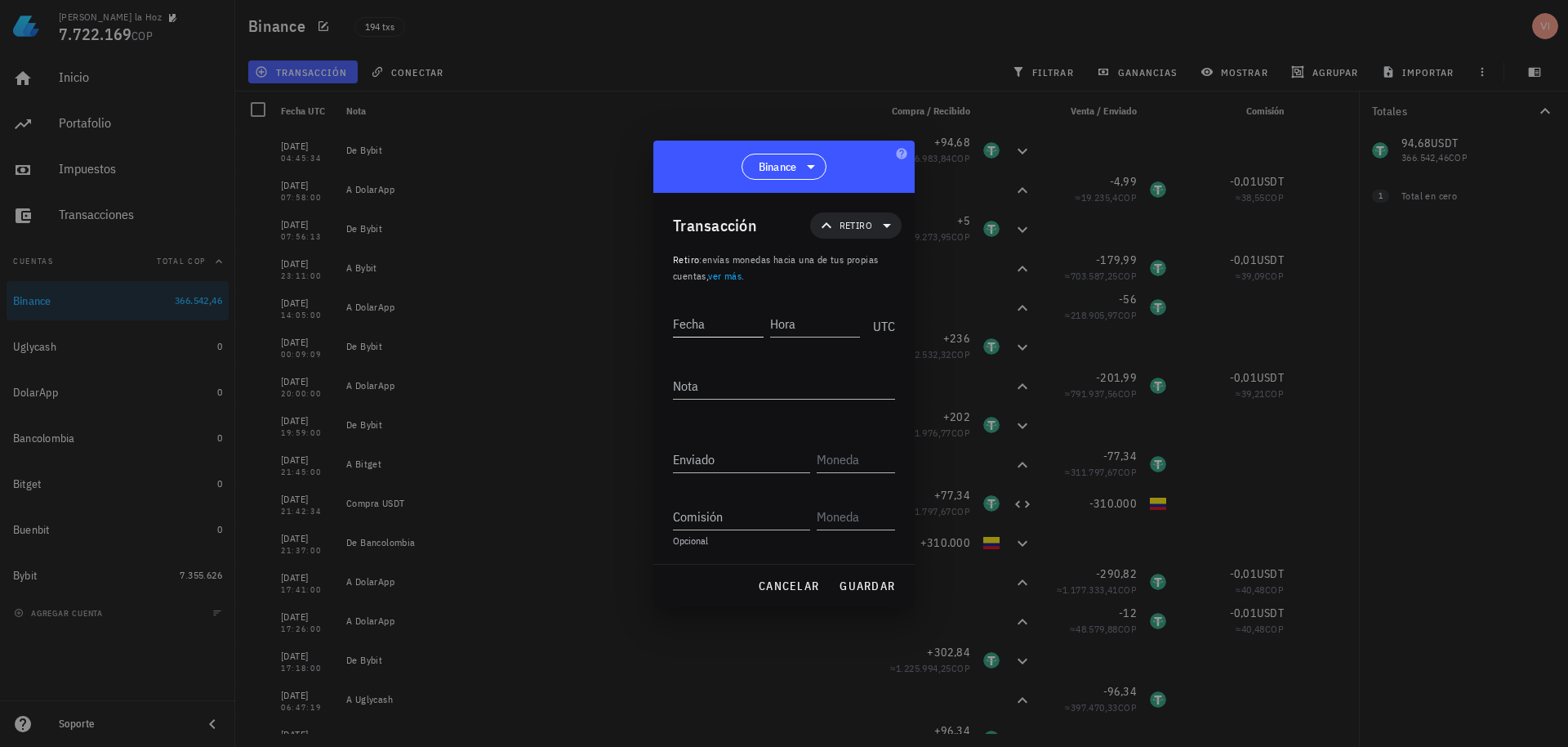
click at [704, 323] on input "Fecha" at bounding box center [719, 324] width 91 height 27
paste input "2"
click at [739, 335] on input "Fecha" at bounding box center [719, 324] width 93 height 27
type input "[DATE]"
type input "21:59:07"
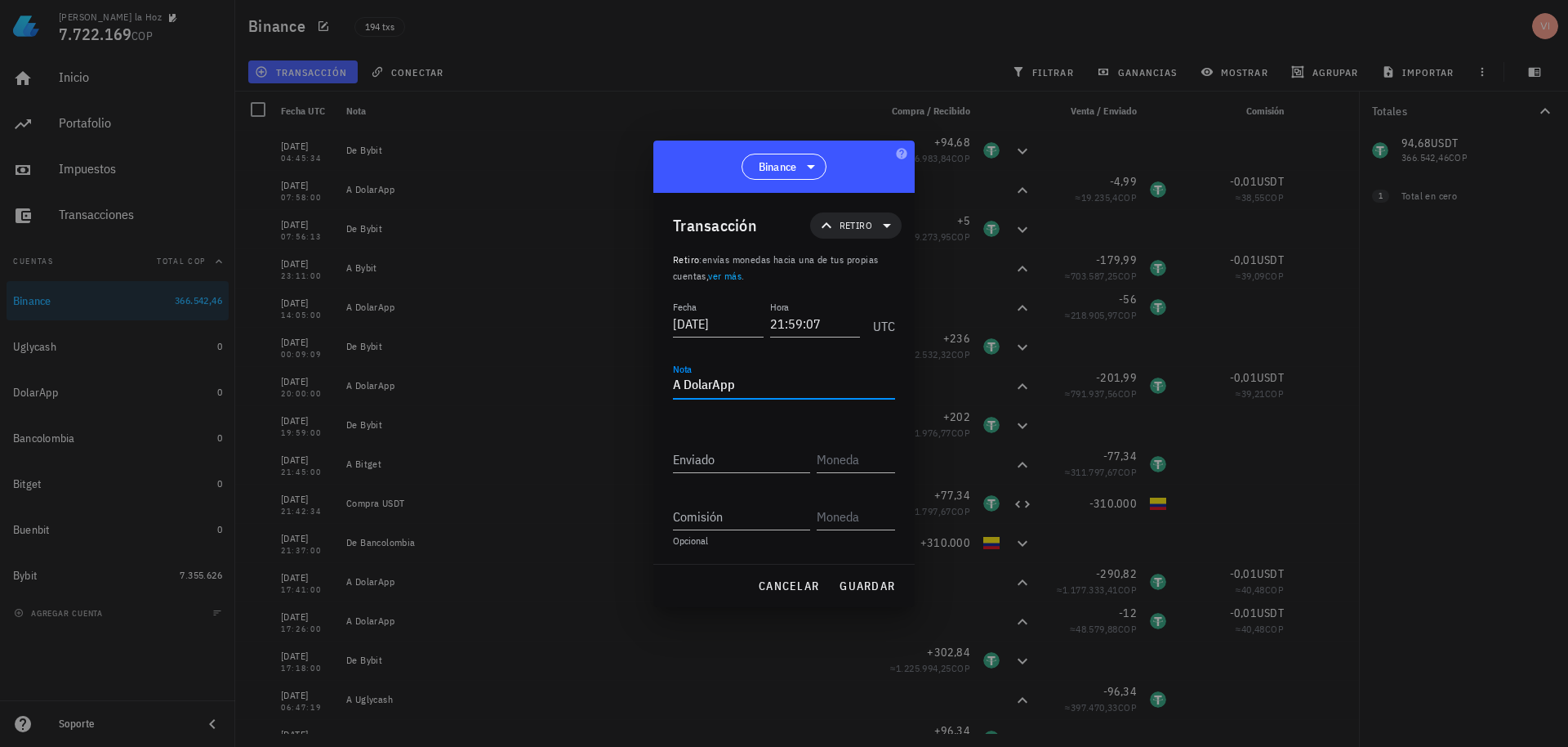
type textarea "A DolarApp"
type input "94,68"
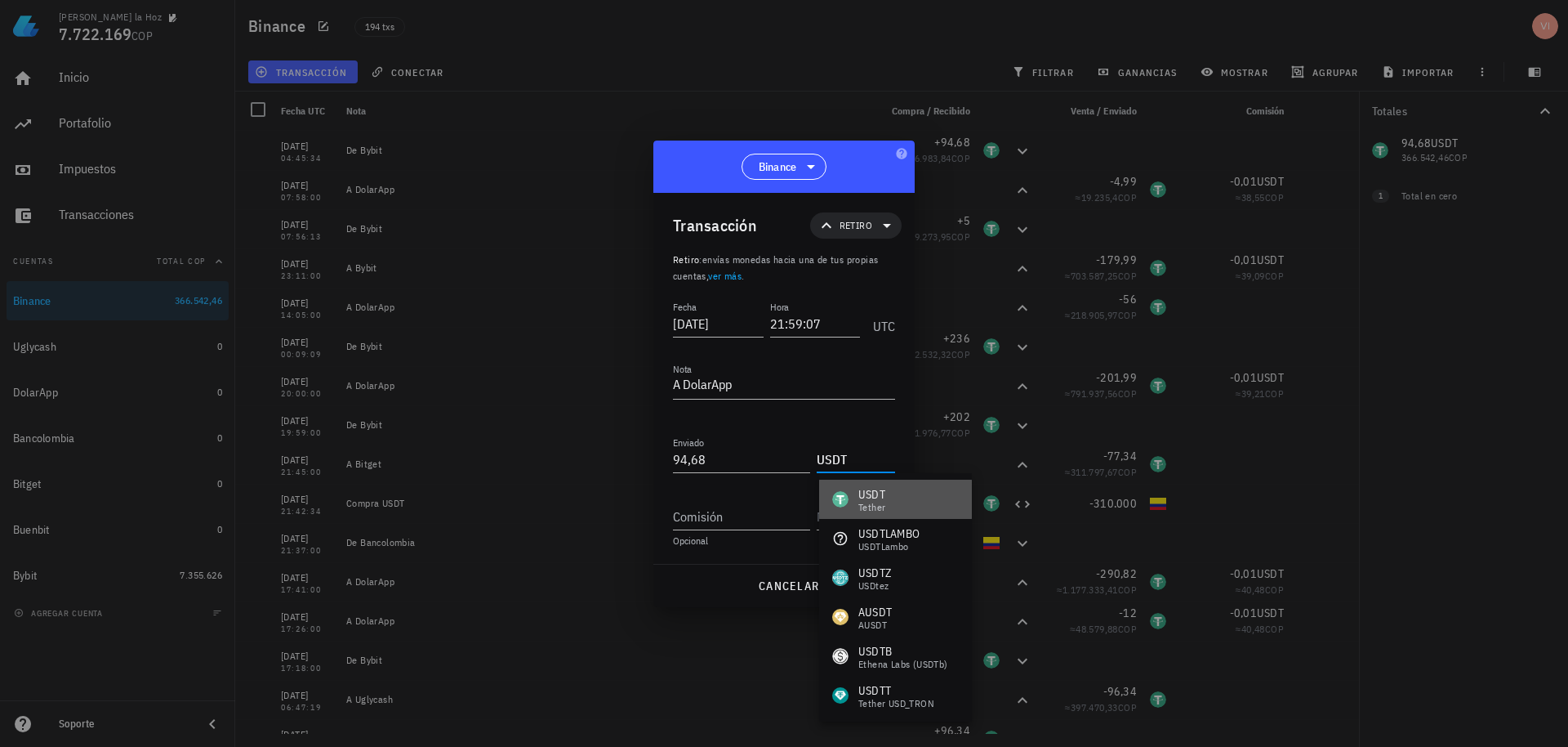
click at [902, 499] on div "USDT Tether" at bounding box center [895, 499] width 153 height 39
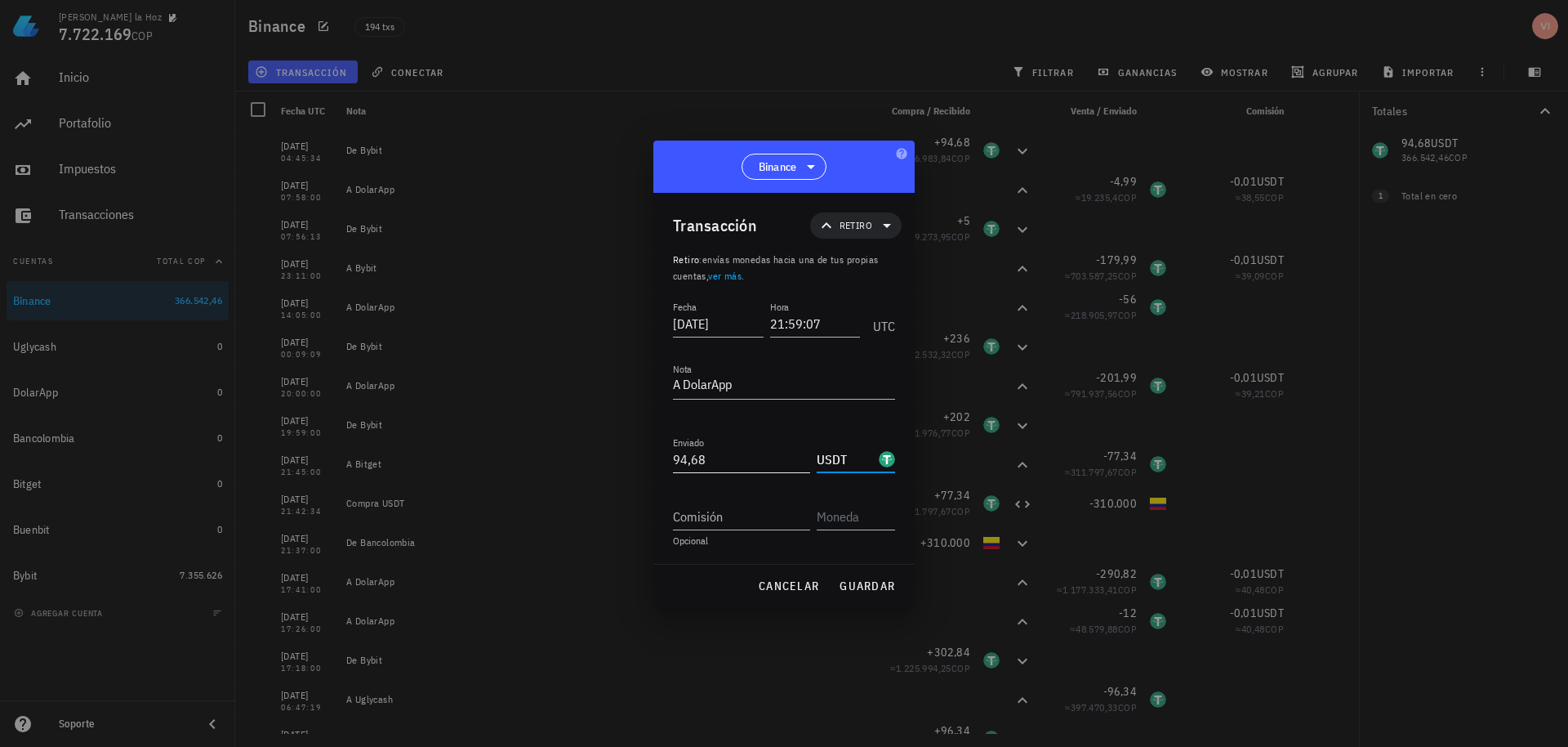
type input "USDT"
click at [743, 465] on input "94,68" at bounding box center [742, 460] width 137 height 27
type input "94,67"
click at [729, 505] on input "Comisión" at bounding box center [742, 516] width 137 height 27
type input "1"
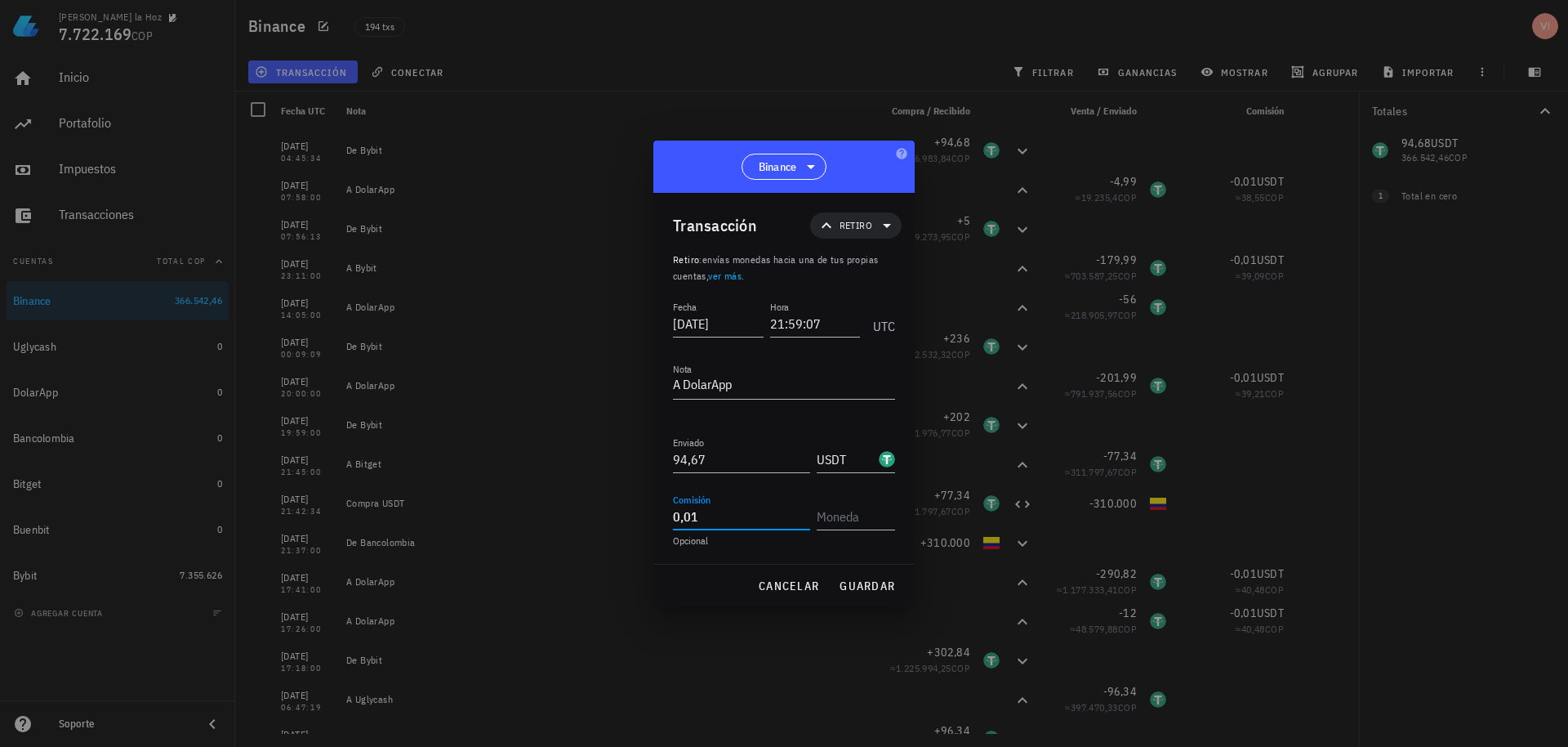
type input "0,01"
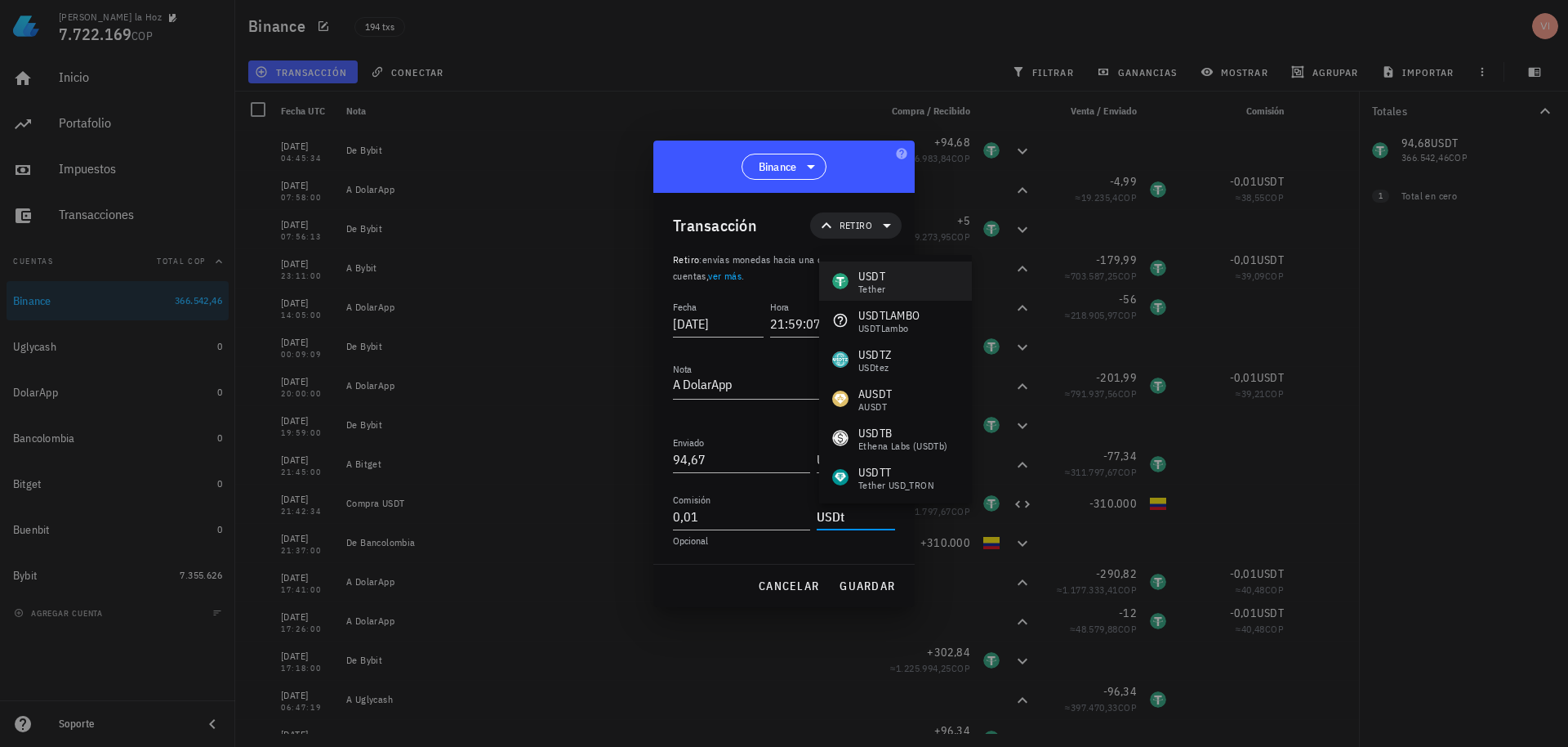
click at [893, 279] on div "USDT Tether" at bounding box center [895, 281] width 153 height 39
type input "USDT"
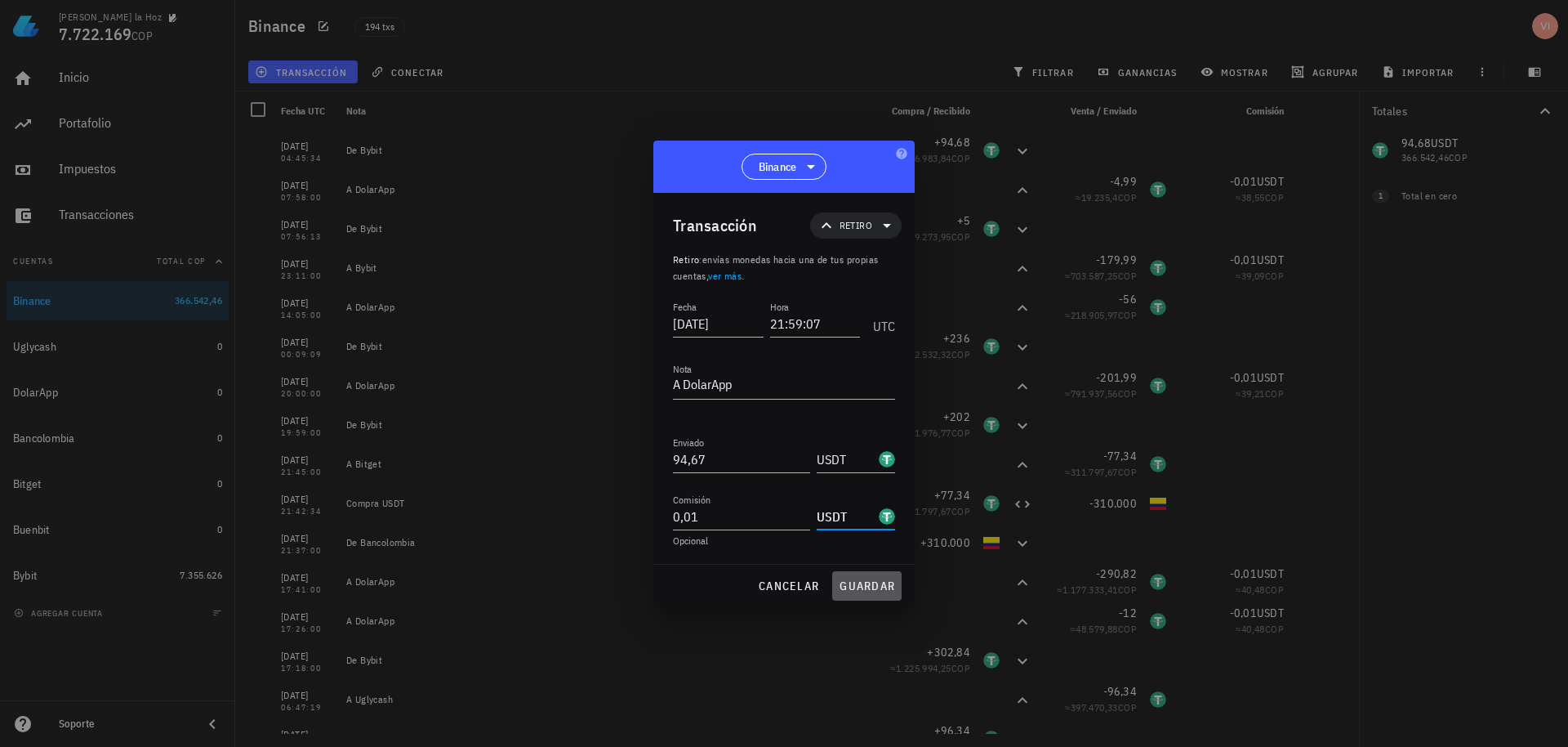
click at [868, 578] on span "guardar" at bounding box center [867, 585] width 57 height 15
